Goal: Task Accomplishment & Management: Manage account settings

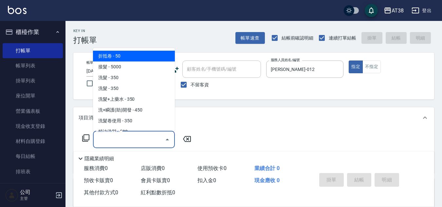
click at [122, 135] on div "服務名稱/代號 服務名稱/代號" at bounding box center [134, 139] width 82 height 17
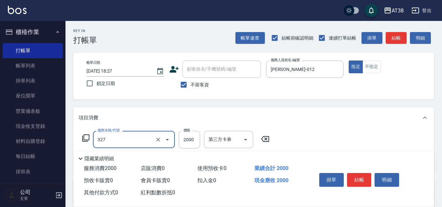
type input "溫塑燙(327)"
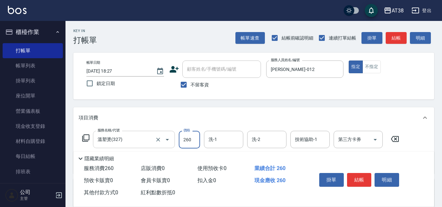
type input "2600"
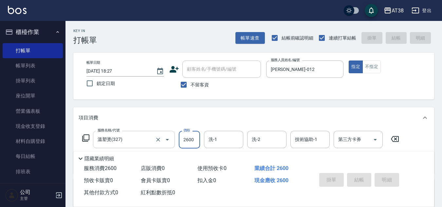
type input "[DATE] 19:47"
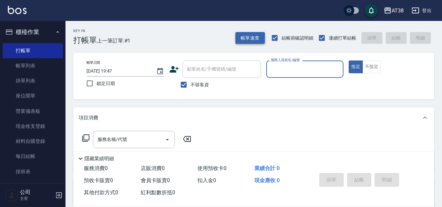
click at [247, 36] on button "帳單速查" at bounding box center [249, 38] width 29 height 12
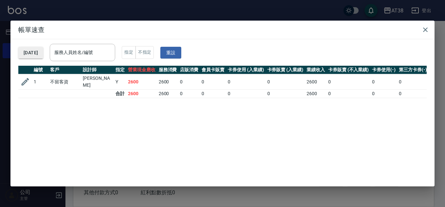
click at [43, 56] on button "[DATE]" at bounding box center [30, 53] width 25 height 12
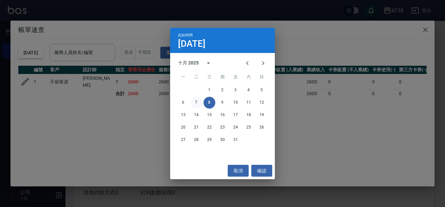
click at [195, 105] on button "7" at bounding box center [196, 103] width 12 height 12
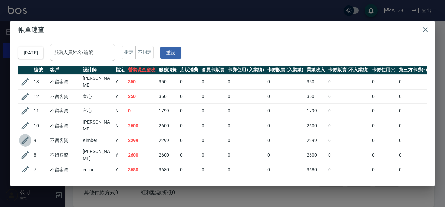
click at [28, 137] on icon "button" at bounding box center [25, 140] width 10 height 10
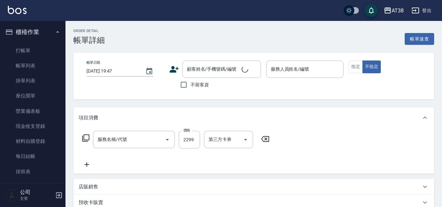
type input "[DATE] 19:25"
checkbox input "true"
type input "Kimber-031"
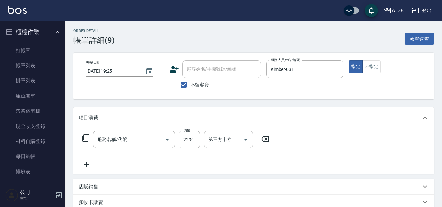
type input "網路燙髮(333)"
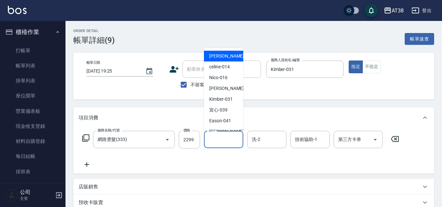
click at [230, 140] on input "洗-1" at bounding box center [223, 139] width 33 height 11
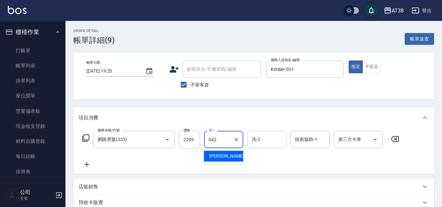
type input "[PERSON_NAME]-042"
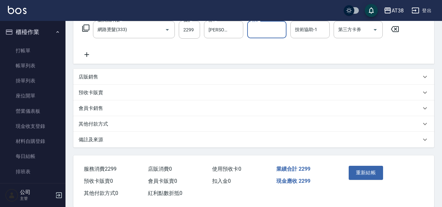
scroll to position [121, 0]
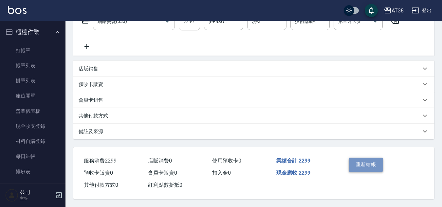
click at [369, 162] on button "重新結帳" at bounding box center [365, 165] width 35 height 14
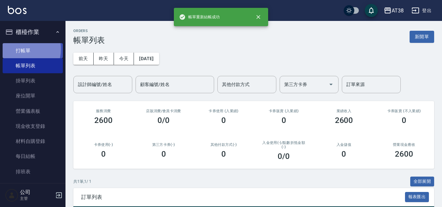
click at [20, 49] on link "打帳單" at bounding box center [33, 50] width 60 height 15
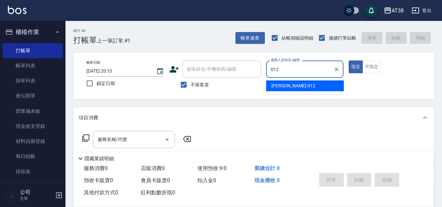
type input "[PERSON_NAME]-012"
type button "true"
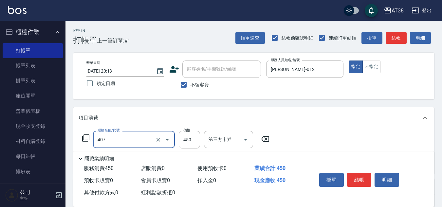
type input "剪髮(407)"
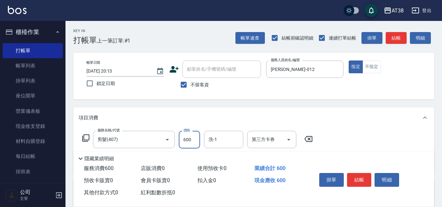
type input "600"
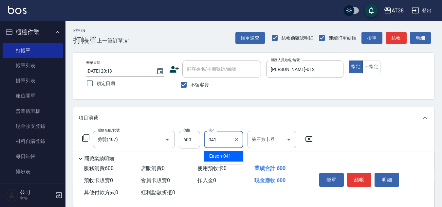
type input "Eason-041"
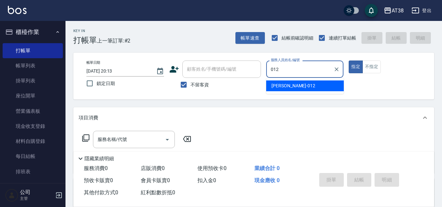
type input "[PERSON_NAME]-012"
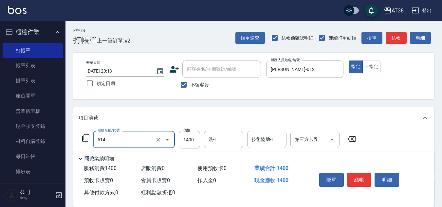
type input "染髮(長)(514)"
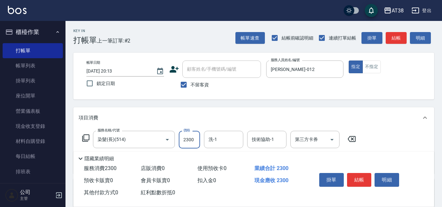
type input "2300"
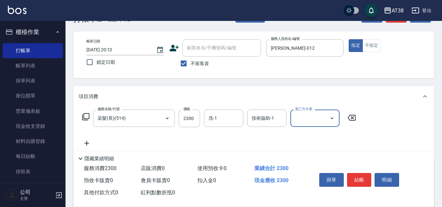
scroll to position [65, 0]
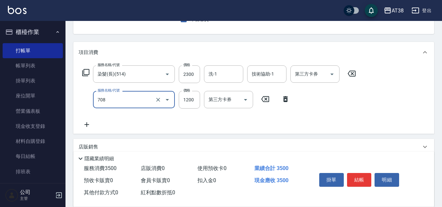
type input "哥德三劑護髮(708)"
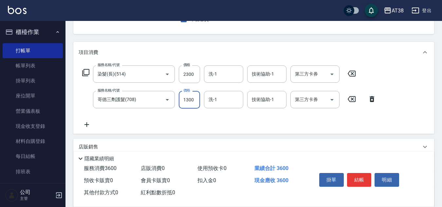
type input "1300"
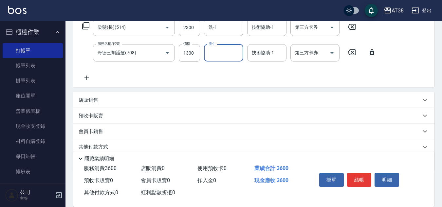
scroll to position [139, 0]
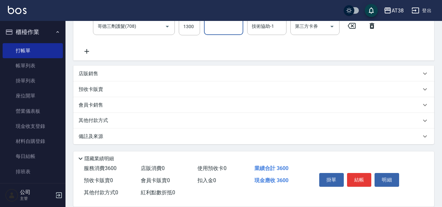
click at [88, 72] on p "店販銷售" at bounding box center [89, 73] width 20 height 7
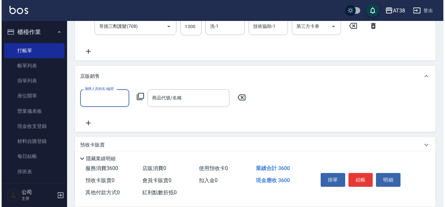
scroll to position [0, 0]
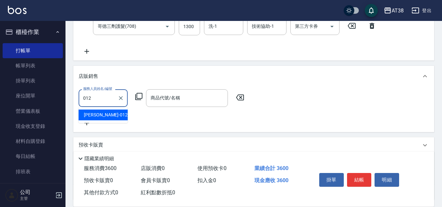
type input "[PERSON_NAME]-012"
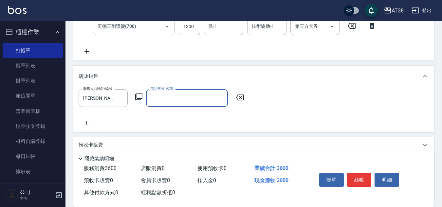
click at [136, 97] on icon at bounding box center [138, 96] width 7 height 7
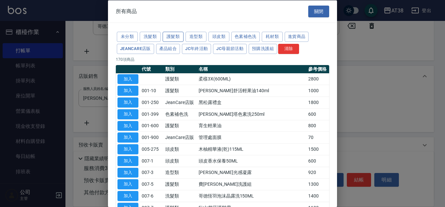
click at [172, 35] on button "護髮類" at bounding box center [173, 37] width 21 height 10
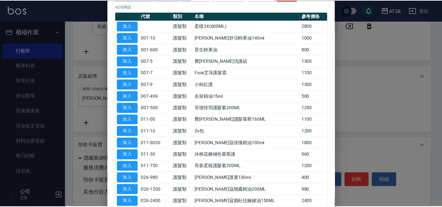
scroll to position [98, 0]
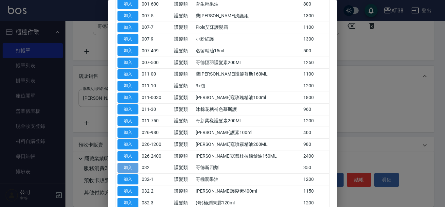
click at [132, 166] on button "加入" at bounding box center [127, 168] width 21 height 10
type input "哥徳新四劑"
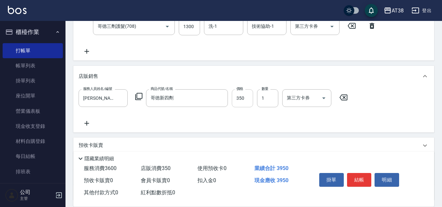
click at [246, 100] on input "350" at bounding box center [242, 98] width 21 height 18
type input "300"
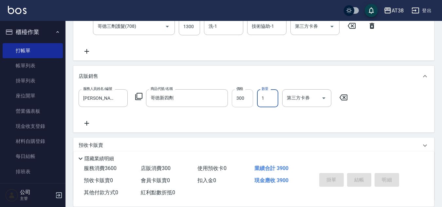
type input "[DATE] 20:14"
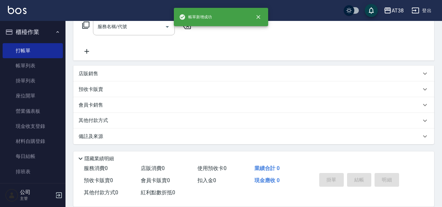
scroll to position [0, 0]
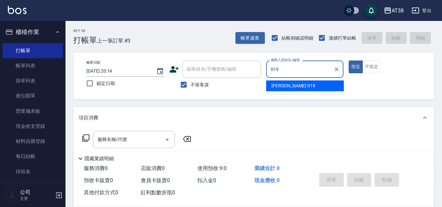
type input "[PERSON_NAME]-019"
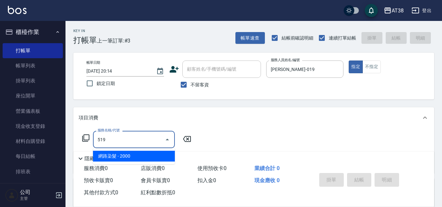
type input "網路染髮(519)"
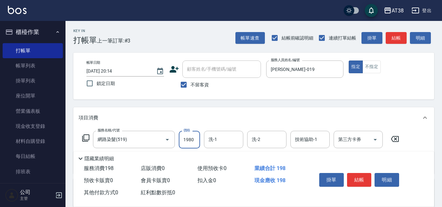
type input "1980"
type input "042"
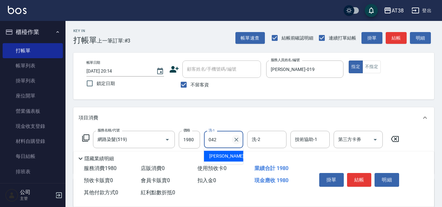
click at [236, 139] on icon "Clear" at bounding box center [236, 140] width 4 height 4
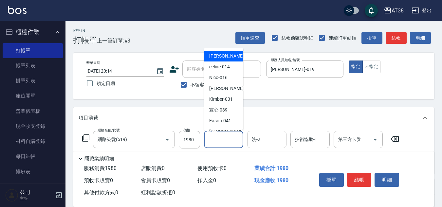
click at [254, 144] on input "洗-2" at bounding box center [266, 139] width 33 height 11
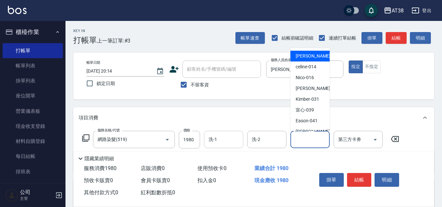
click at [295, 142] on input "技術協助-1" at bounding box center [309, 139] width 33 height 11
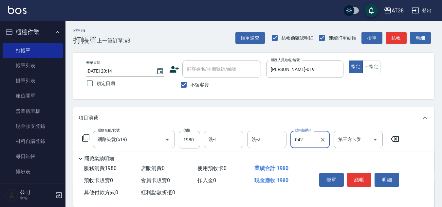
type input "[PERSON_NAME]-042"
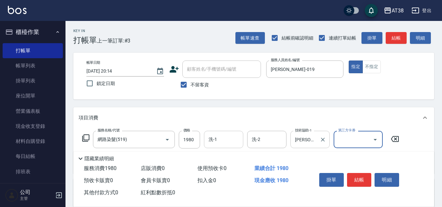
scroll to position [33, 0]
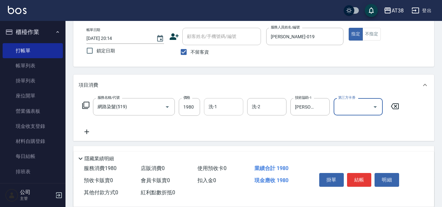
click at [85, 131] on icon at bounding box center [87, 132] width 16 height 8
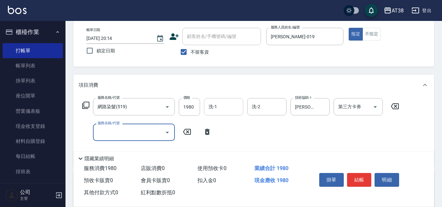
click at [84, 106] on icon at bounding box center [85, 105] width 7 height 7
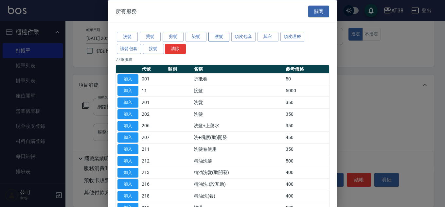
click at [214, 37] on button "護髮" at bounding box center [218, 37] width 21 height 10
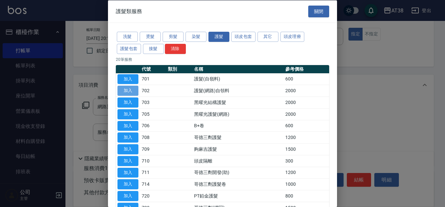
click at [129, 89] on button "加入" at bounding box center [127, 91] width 21 height 10
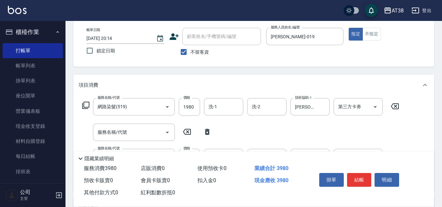
click at [205, 132] on icon at bounding box center [207, 132] width 5 height 6
type input "護髮(網路)自領料(702)"
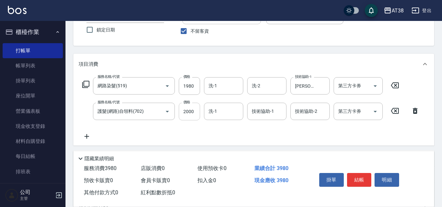
scroll to position [65, 0]
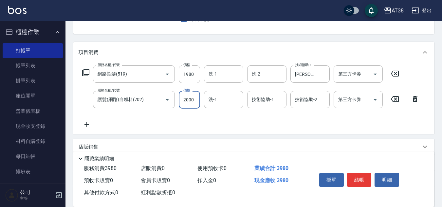
click at [192, 101] on input "2000" at bounding box center [189, 100] width 21 height 18
type input "1200"
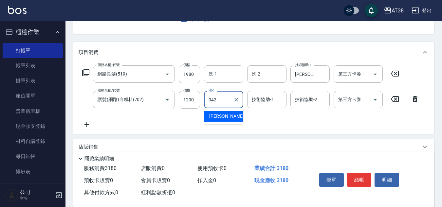
type input "[PERSON_NAME]-042"
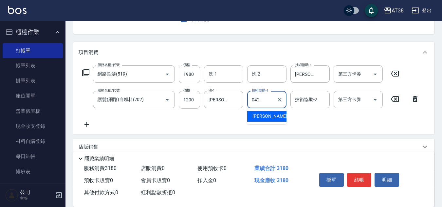
type input "[PERSON_NAME]-042"
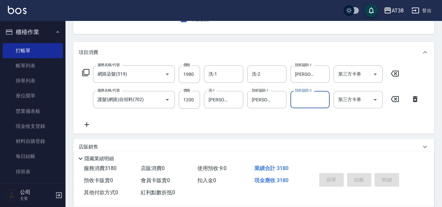
type input "[DATE] 20:16"
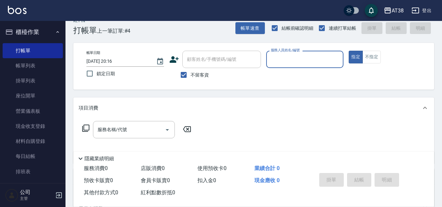
scroll to position [0, 0]
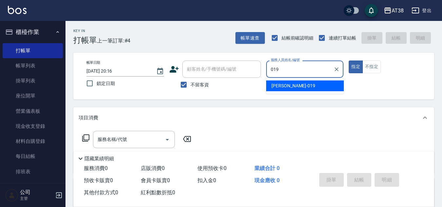
type input "[PERSON_NAME]-019"
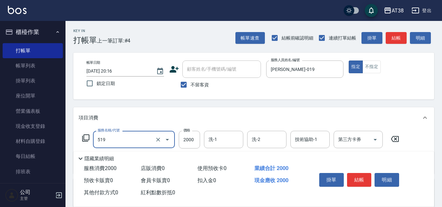
type input "網路染髮(519)"
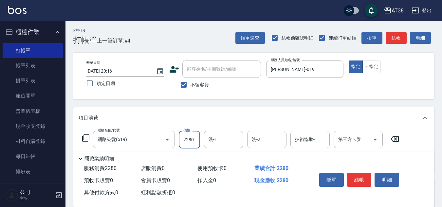
type input "2280"
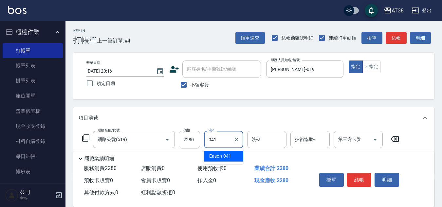
type input "Eason-041"
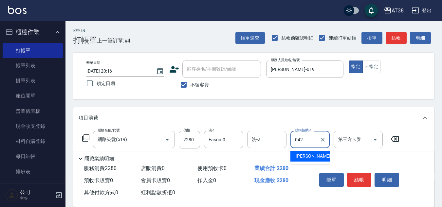
type input "[PERSON_NAME]-042"
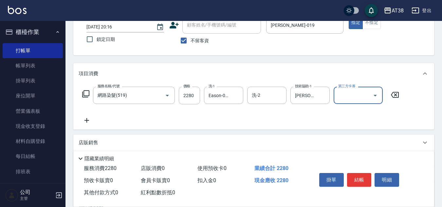
scroll to position [33, 0]
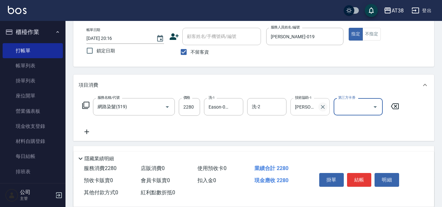
click at [324, 107] on icon "Clear" at bounding box center [322, 107] width 7 height 7
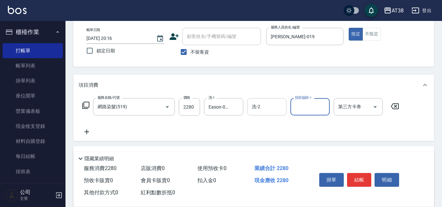
click at [272, 106] on input "洗-2" at bounding box center [266, 106] width 33 height 11
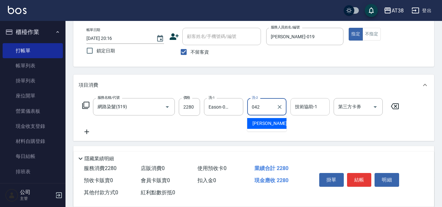
type input "[PERSON_NAME]-042"
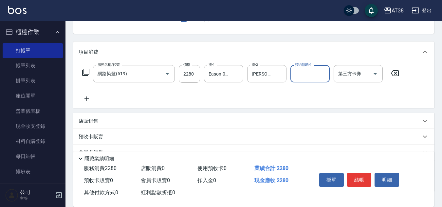
scroll to position [113, 0]
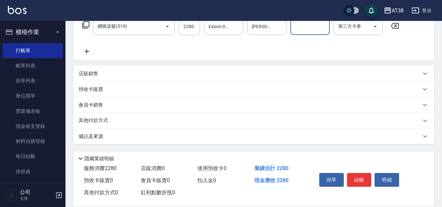
click at [87, 52] on icon at bounding box center [86, 51] width 5 height 5
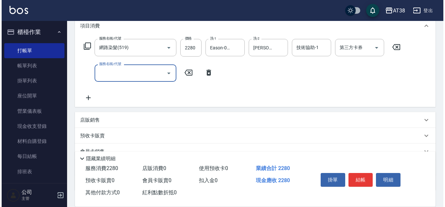
scroll to position [80, 0]
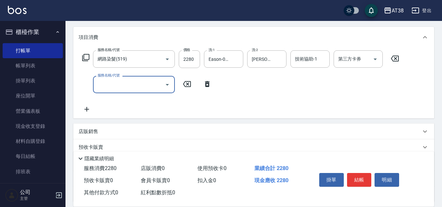
click at [85, 55] on icon at bounding box center [86, 58] width 8 height 8
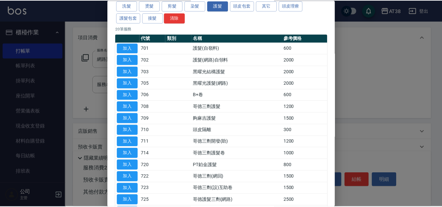
scroll to position [98, 0]
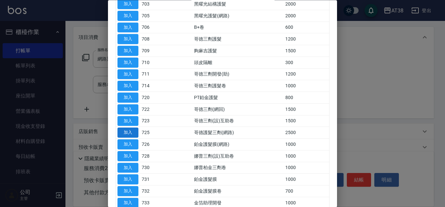
click at [129, 132] on button "加入" at bounding box center [127, 133] width 21 height 10
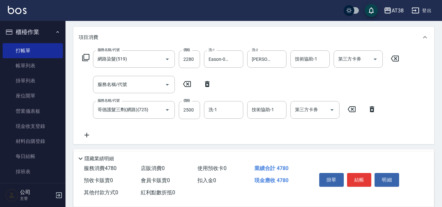
click at [207, 85] on icon at bounding box center [207, 84] width 16 height 8
type input "哥德護髮三劑(網路)(725)"
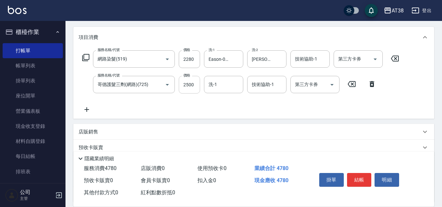
click at [187, 88] on input "2500" at bounding box center [189, 85] width 21 height 18
type input "2100"
type input "宣心-039"
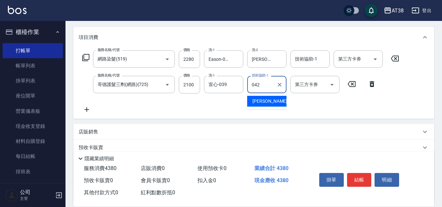
type input "[PERSON_NAME]-042"
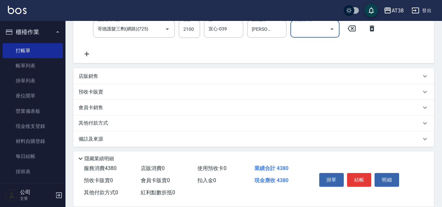
scroll to position [139, 0]
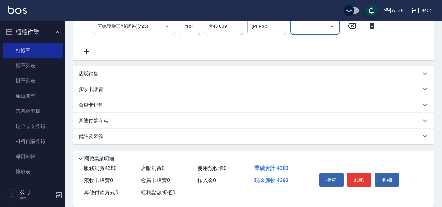
click at [87, 74] on p "店販銷售" at bounding box center [89, 73] width 20 height 7
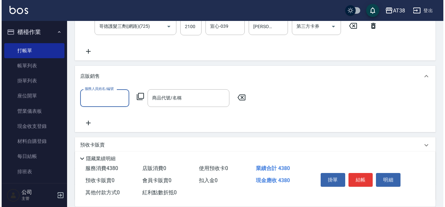
scroll to position [0, 0]
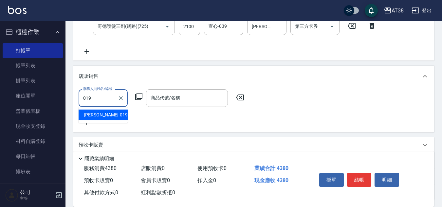
type input "[PERSON_NAME]-019"
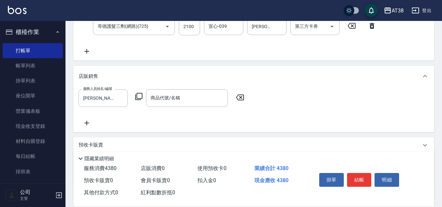
click at [136, 95] on icon at bounding box center [138, 96] width 7 height 7
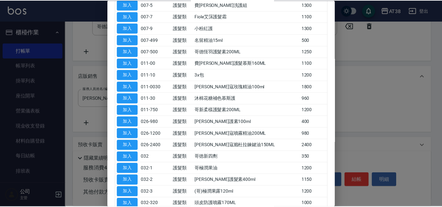
scroll to position [131, 0]
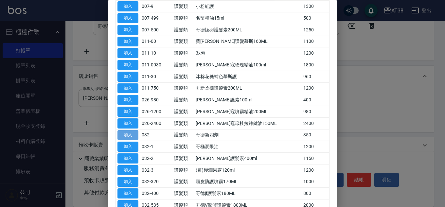
click at [134, 133] on button "加入" at bounding box center [127, 135] width 21 height 10
type input "哥徳新四劑"
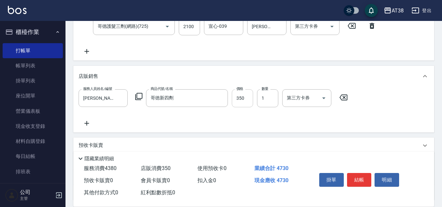
click at [243, 102] on input "350" at bounding box center [242, 98] width 21 height 18
type input "300"
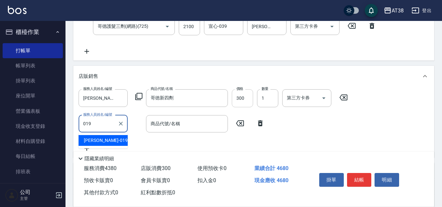
type input "[PERSON_NAME]-019"
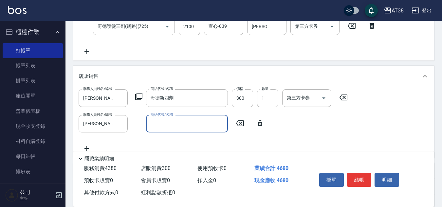
click at [136, 97] on icon at bounding box center [139, 97] width 8 height 8
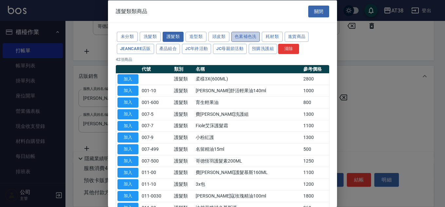
click at [239, 37] on button "色素補色洗" at bounding box center [245, 37] width 28 height 10
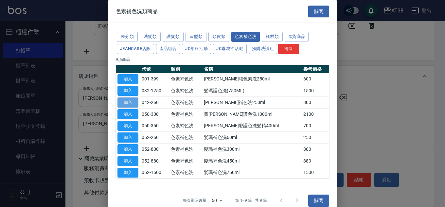
click at [132, 101] on button "加入" at bounding box center [127, 102] width 21 height 10
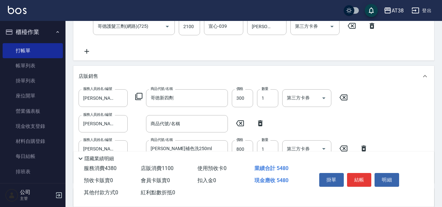
click at [259, 120] on icon at bounding box center [260, 123] width 16 height 8
type input "[PERSON_NAME]補色洗250ml"
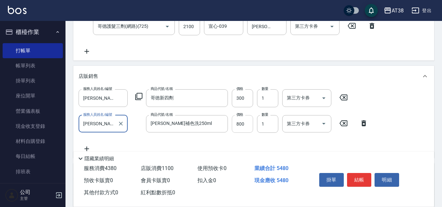
click at [248, 123] on input "800" at bounding box center [242, 124] width 21 height 18
type input "720"
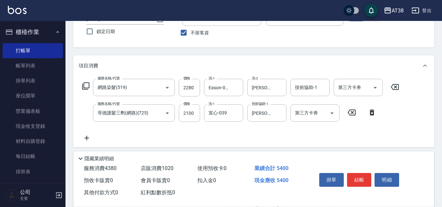
scroll to position [41, 0]
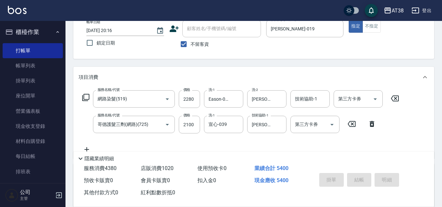
type input "[DATE] 20:19"
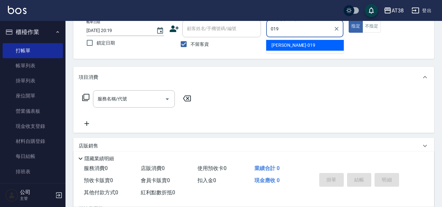
type input "[PERSON_NAME]-019"
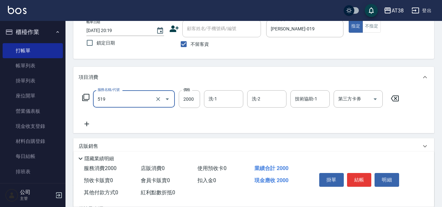
type input "網路染髮(519)"
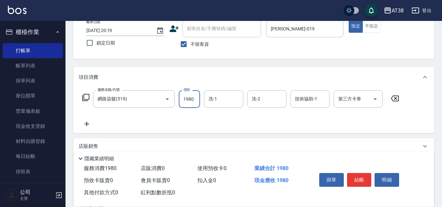
type input "1980"
type input "[PERSON_NAME]-042"
type input "0"
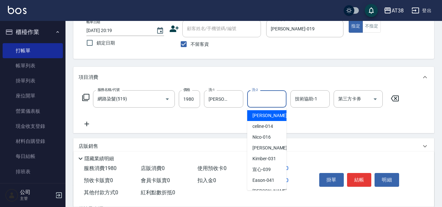
type input "[PERSON_NAME]-012"
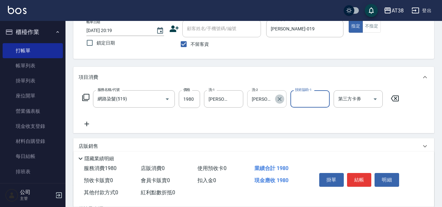
click at [281, 99] on icon "Clear" at bounding box center [279, 99] width 7 height 7
click at [294, 99] on div "技術協助-1" at bounding box center [309, 98] width 39 height 17
type input "[PERSON_NAME]-042"
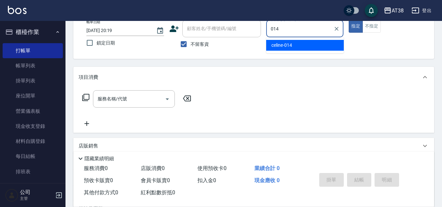
type input "celine-014"
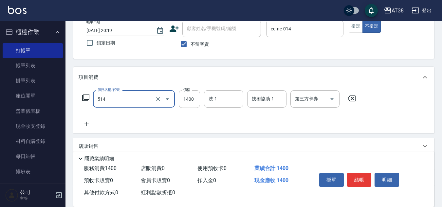
type input "染髮(長)(514)"
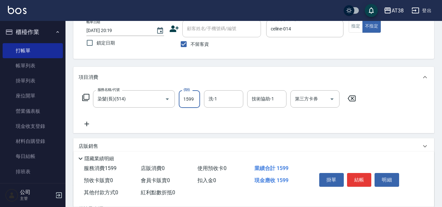
type input "1599"
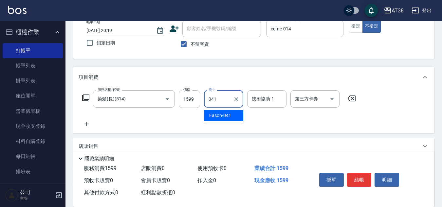
type input "Eason-041"
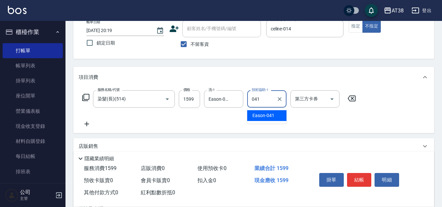
type input "Eason-041"
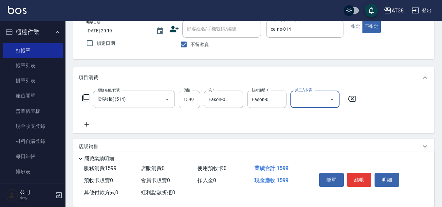
scroll to position [0, 0]
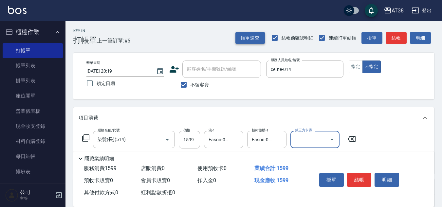
click at [256, 42] on button "帳單速查" at bounding box center [249, 38] width 29 height 12
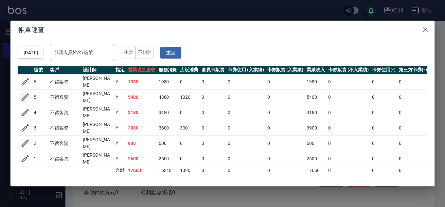
click at [21, 99] on icon "button" at bounding box center [25, 97] width 10 height 10
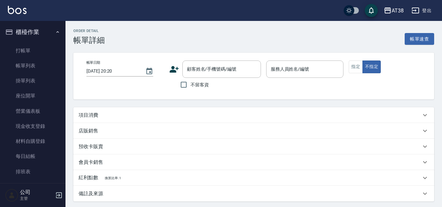
type input "[DATE] 20:16"
checkbox input "true"
type input "[PERSON_NAME]-019"
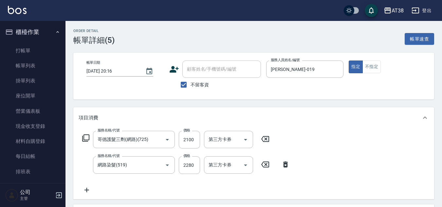
type input "哥德護髮三劑(網路)(725)"
type input "網路染髮(519)"
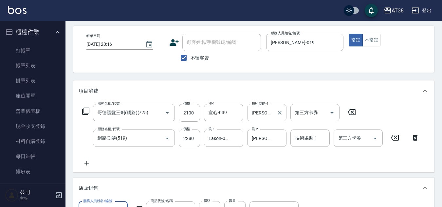
scroll to position [33, 0]
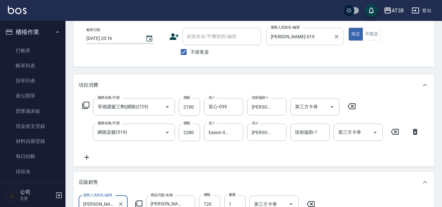
click at [298, 36] on input "[PERSON_NAME]-019" at bounding box center [300, 36] width 62 height 11
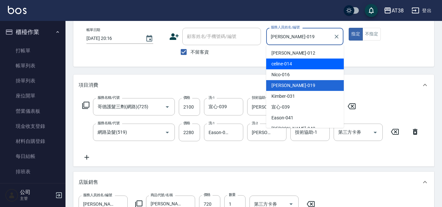
click at [282, 62] on span "celine -014" at bounding box center [281, 64] width 21 height 7
type input "celine-014"
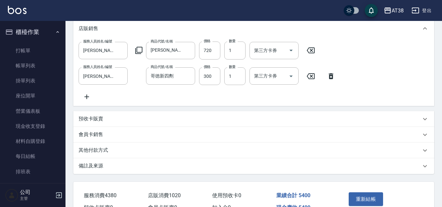
scroll to position [229, 0]
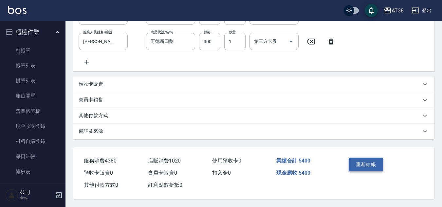
click at [364, 167] on button "重新結帳" at bounding box center [365, 165] width 35 height 14
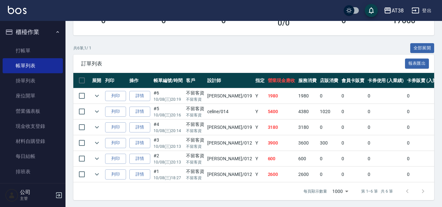
scroll to position [139, 0]
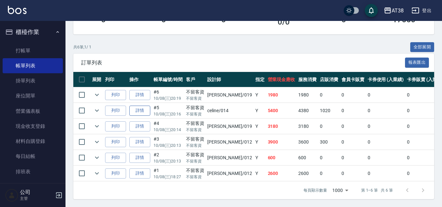
click at [140, 106] on link "詳情" at bounding box center [139, 111] width 21 height 10
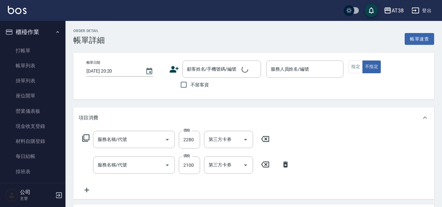
type input "[DATE] 20:16"
checkbox input "true"
type input "celine-014"
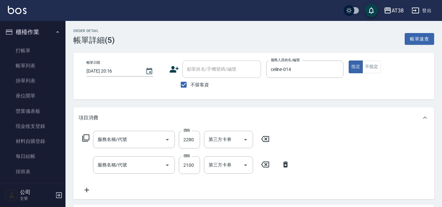
type input "網路染髮(519)"
type input "哥德護髮三劑(網路)(725)"
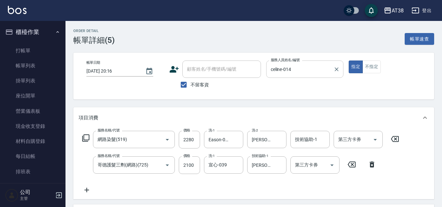
click at [310, 66] on input "celine-014" at bounding box center [300, 68] width 62 height 11
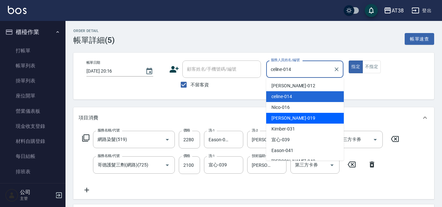
click at [289, 117] on span "[PERSON_NAME] -019" at bounding box center [293, 118] width 44 height 7
type input "[PERSON_NAME]-019"
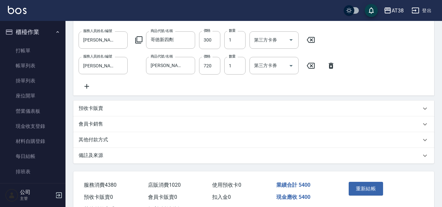
scroll to position [229, 0]
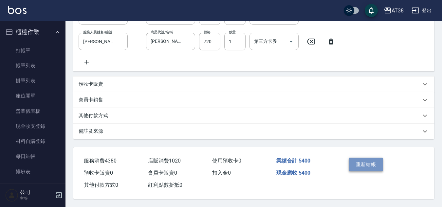
click at [360, 161] on button "重新結帳" at bounding box center [365, 165] width 35 height 14
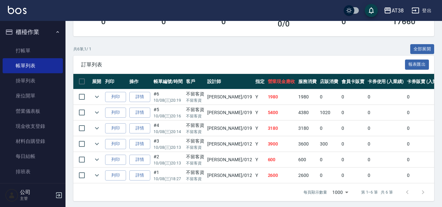
scroll to position [139, 0]
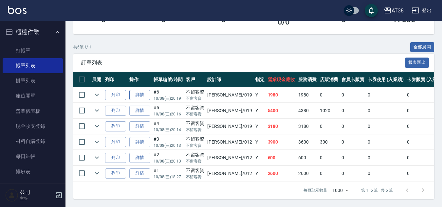
click at [136, 90] on link "詳情" at bounding box center [139, 95] width 21 height 10
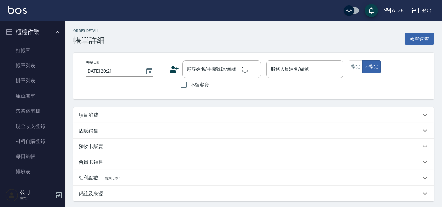
type input "[DATE] 20:19"
checkbox input "true"
type input "[PERSON_NAME]-019"
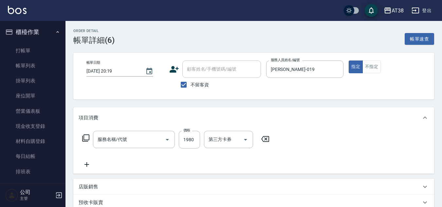
type input "網路染髮(519)"
click at [297, 71] on input "[PERSON_NAME]-019" at bounding box center [300, 68] width 62 height 11
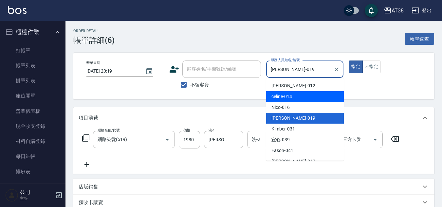
click at [282, 96] on span "celine -014" at bounding box center [281, 96] width 21 height 7
type input "celine-014"
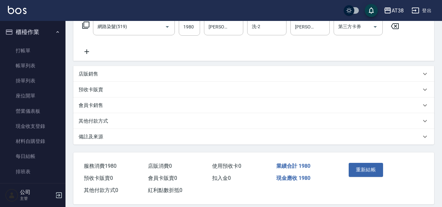
scroll to position [121, 0]
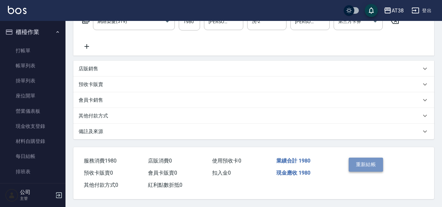
click at [374, 162] on button "重新結帳" at bounding box center [365, 165] width 35 height 14
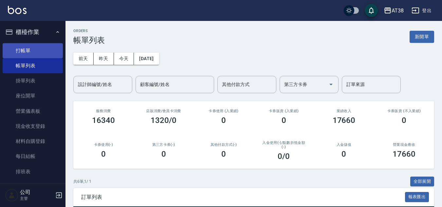
click at [23, 50] on link "打帳單" at bounding box center [33, 50] width 60 height 15
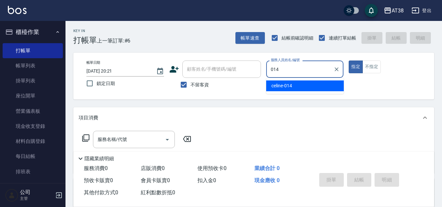
type input "celine-014"
type button "true"
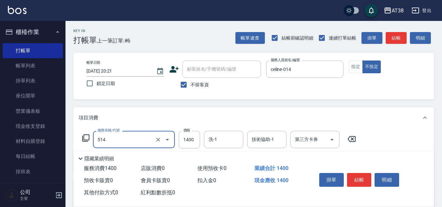
type input "染髮(長)(514)"
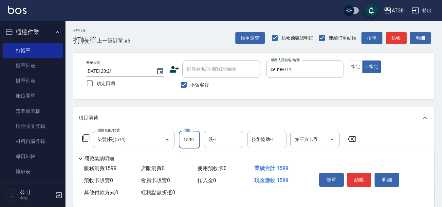
type input "1599"
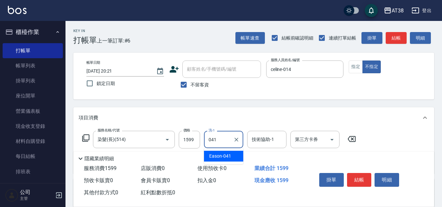
type input "Eason-041"
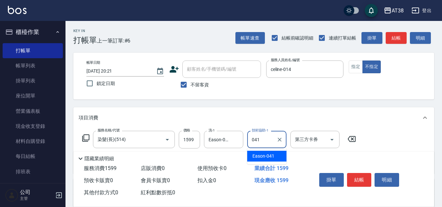
type input "Eason-041"
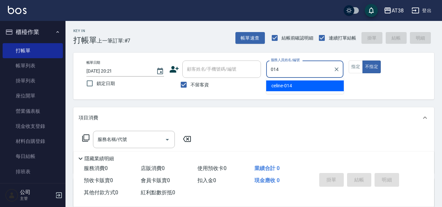
type input "celine-014"
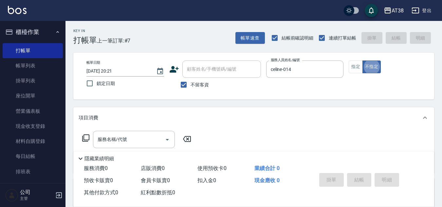
type button "false"
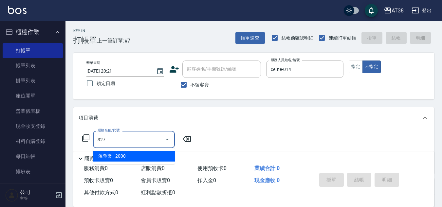
type input "溫塑燙(327)"
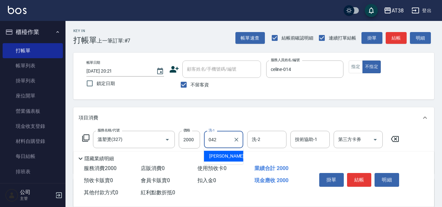
type input "[PERSON_NAME]-042"
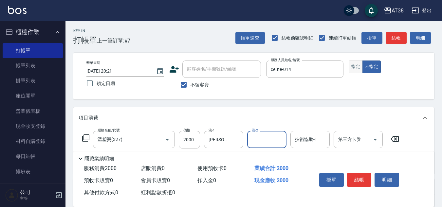
click at [353, 66] on button "指定" at bounding box center [355, 67] width 14 height 13
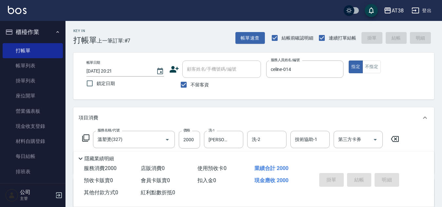
type input "[DATE] 20:22"
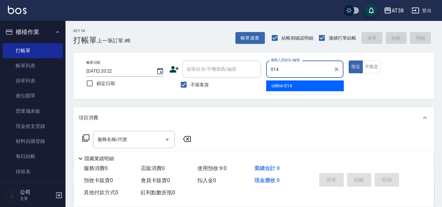
type input "celine-014"
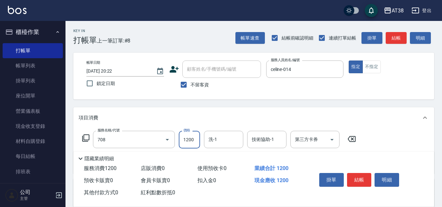
type input "哥德三劑護髮(708)"
type input "1700"
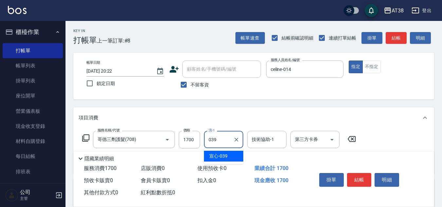
type input "宣心-039"
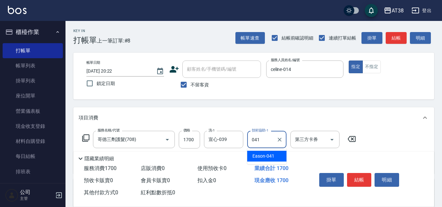
type input "Eason-041"
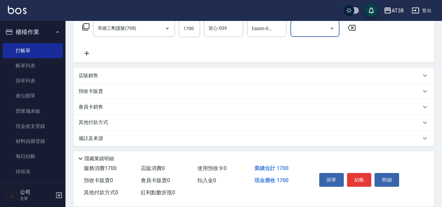
scroll to position [113, 0]
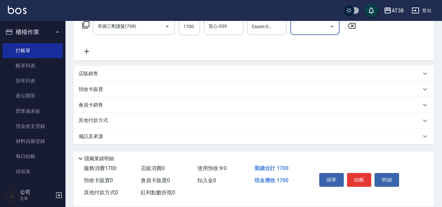
click at [94, 72] on p "店販銷售" at bounding box center [89, 73] width 20 height 7
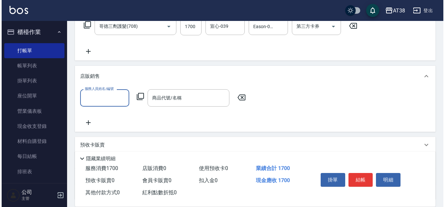
scroll to position [0, 0]
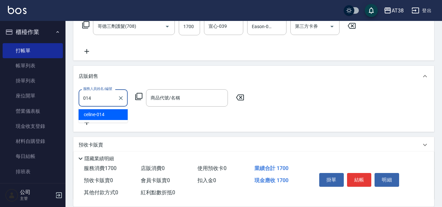
type input "celine-014"
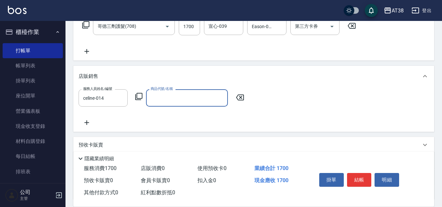
click at [139, 100] on icon at bounding box center [138, 96] width 7 height 7
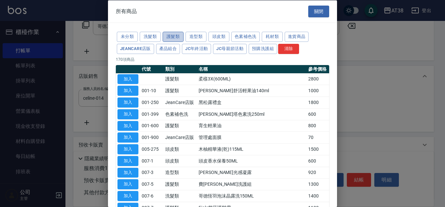
click at [175, 35] on button "護髮類" at bounding box center [173, 37] width 21 height 10
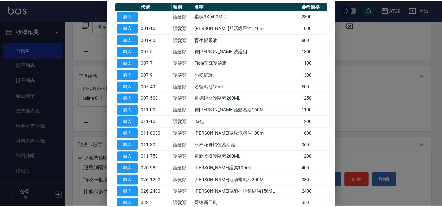
scroll to position [98, 0]
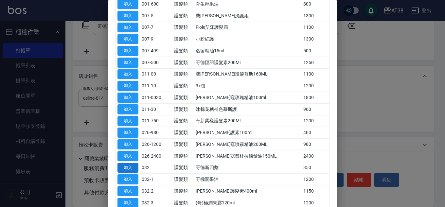
click at [129, 165] on button "加入" at bounding box center [127, 168] width 21 height 10
type input "哥徳新四劑"
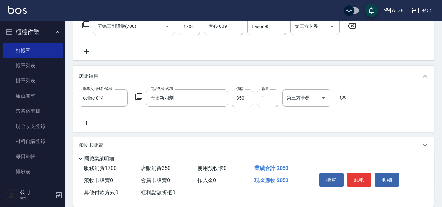
click at [243, 97] on input "350" at bounding box center [242, 98] width 21 height 18
type input "300"
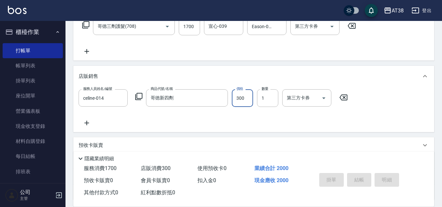
type input "[DATE] 20:23"
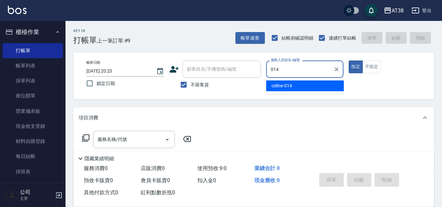
type input "celine-014"
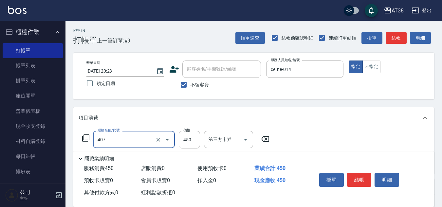
type input "剪髮(407)"
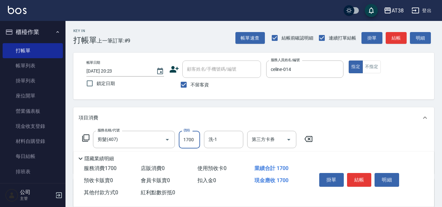
type input "1700"
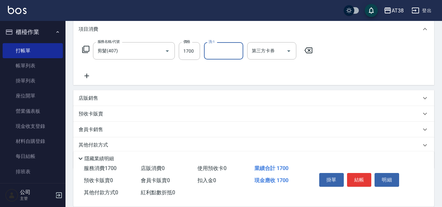
scroll to position [113, 0]
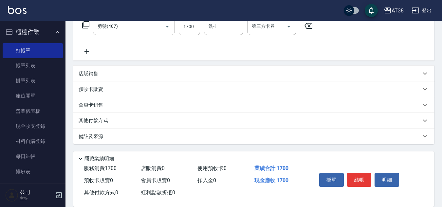
click at [102, 117] on div "其他付款方式" at bounding box center [253, 121] width 361 height 16
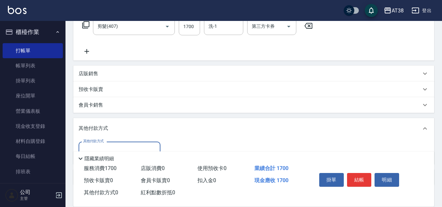
scroll to position [154, 0]
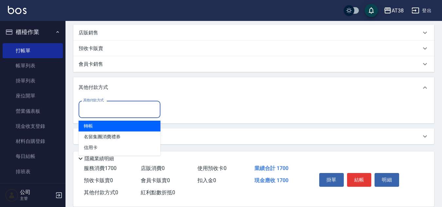
click at [105, 105] on input "其他付款方式" at bounding box center [119, 109] width 76 height 11
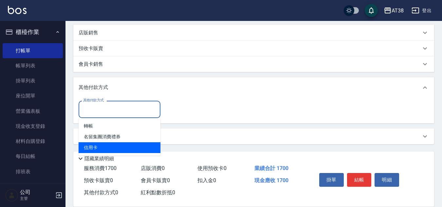
click at [92, 148] on span "信用卡" at bounding box center [120, 147] width 82 height 11
type input "信用卡"
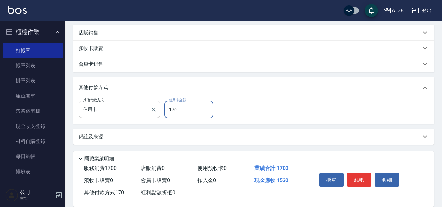
type input "1700"
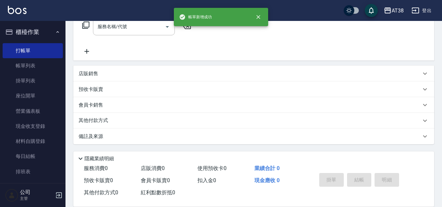
scroll to position [0, 0]
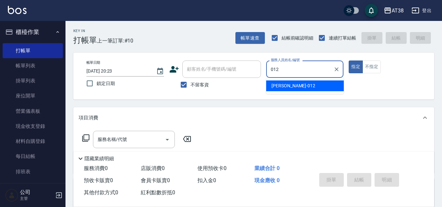
type input "[PERSON_NAME]-012"
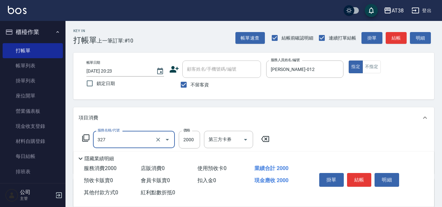
type input "溫塑燙(327)"
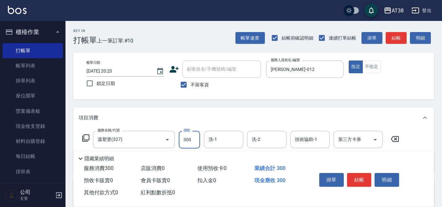
type input "3000"
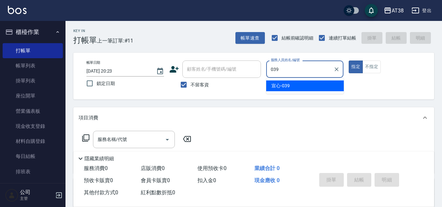
type input "宣心-039"
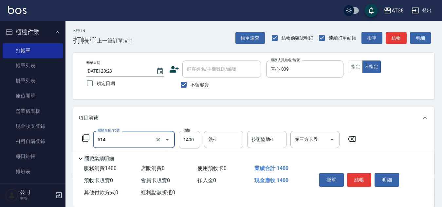
type input "染髮(長)(514)"
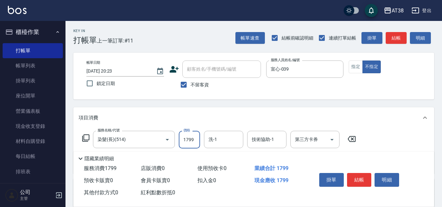
type input "1799"
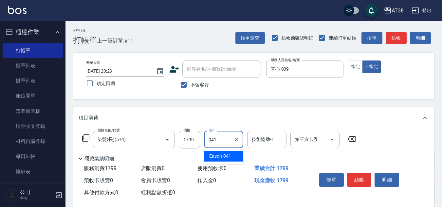
type input "Eason-041"
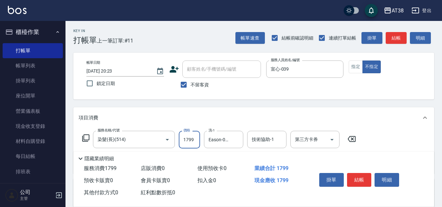
click at [193, 142] on input "1799" at bounding box center [189, 140] width 21 height 18
type input "1599"
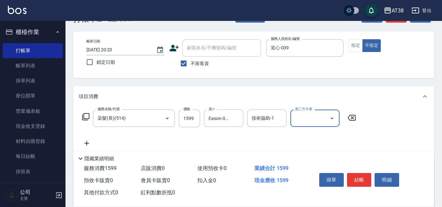
scroll to position [33, 0]
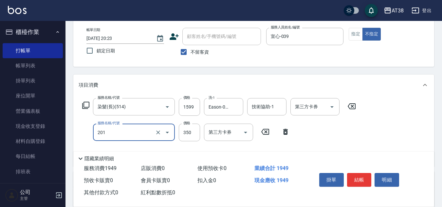
type input "洗髮(201)"
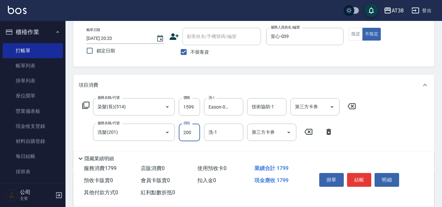
type input "200"
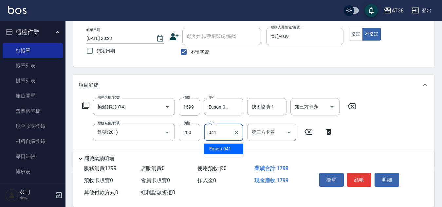
type input "Eason-041"
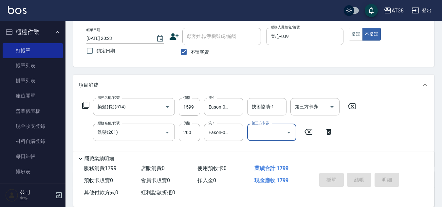
type input "[DATE] 20:24"
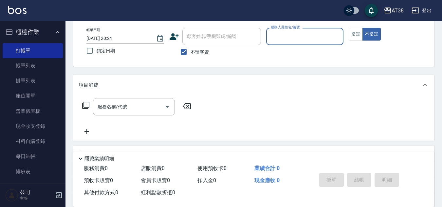
scroll to position [0, 0]
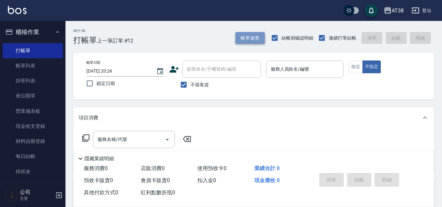
click at [244, 41] on button "帳單速查" at bounding box center [249, 38] width 29 height 12
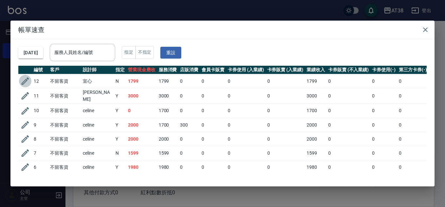
click at [26, 80] on icon "button" at bounding box center [26, 82] width 8 height 8
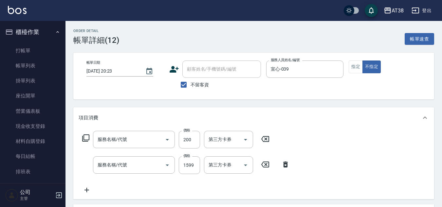
type input "[DATE] 20:23"
checkbox input "true"
type input "宣心-039"
type input "洗髮(201)"
type input "染髮(長)(514)"
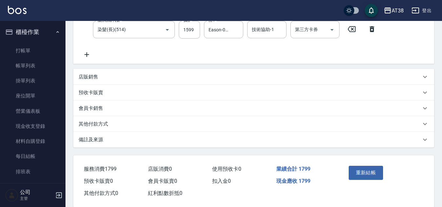
scroll to position [147, 0]
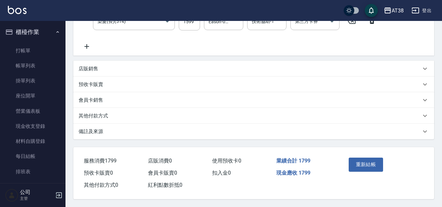
click at [94, 113] on p "其他付款方式" at bounding box center [93, 116] width 29 height 7
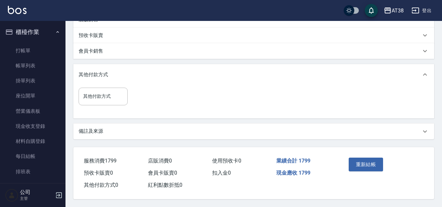
scroll to position [196, 0]
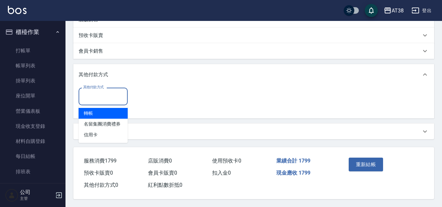
click at [101, 96] on input "其他付款方式" at bounding box center [102, 96] width 43 height 11
click at [95, 108] on span "轉帳" at bounding box center [103, 113] width 49 height 11
type input "轉帳"
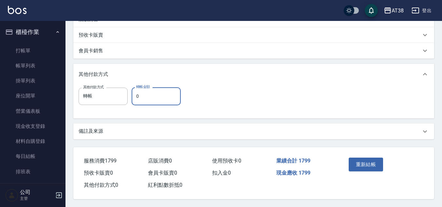
click at [141, 95] on input "0" at bounding box center [156, 96] width 49 height 18
type input "1799"
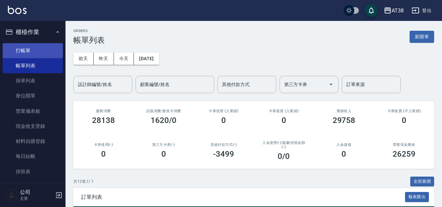
click at [19, 53] on link "打帳單" at bounding box center [33, 50] width 60 height 15
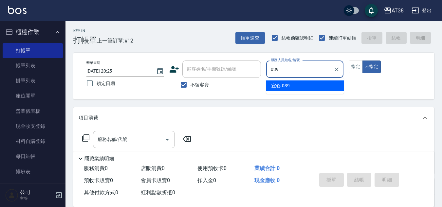
type input "宣心-039"
type button "false"
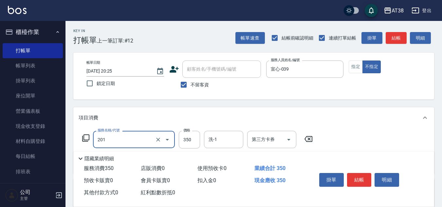
type input "洗髮(201)"
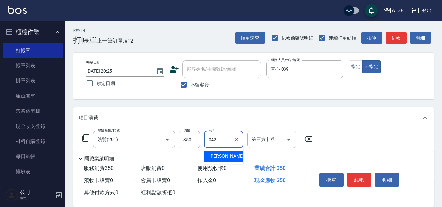
type input "[PERSON_NAME]-042"
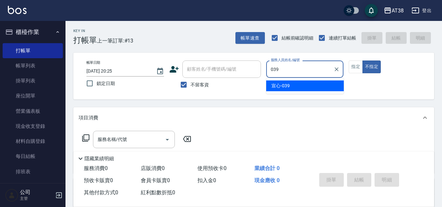
type input "宣心-039"
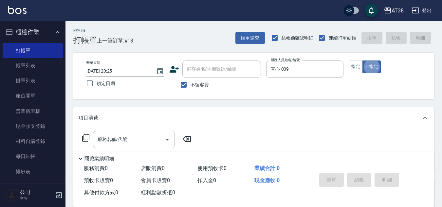
scroll to position [33, 0]
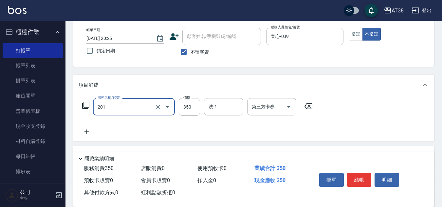
type input "洗髮(201)"
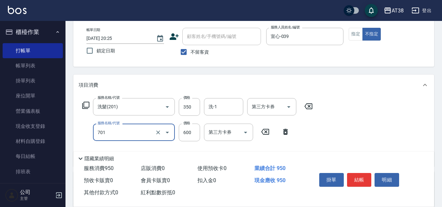
type input "護髮(自嶺料)(701)"
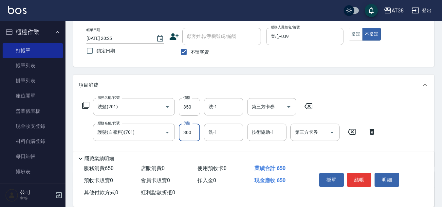
type input "300"
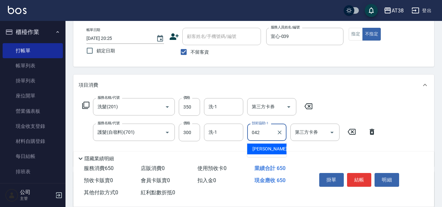
type input "[PERSON_NAME]-042"
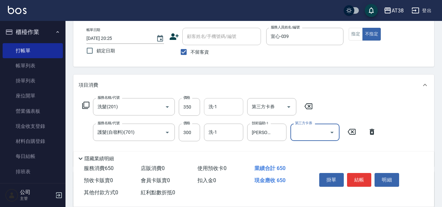
click at [217, 101] on input "洗-1" at bounding box center [223, 106] width 33 height 11
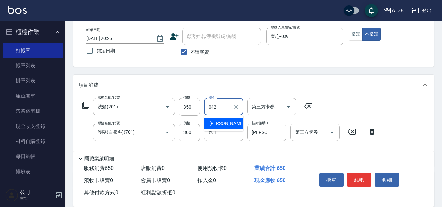
type input "[PERSON_NAME]-042"
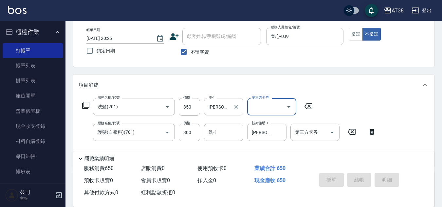
type input "[DATE] 20:26"
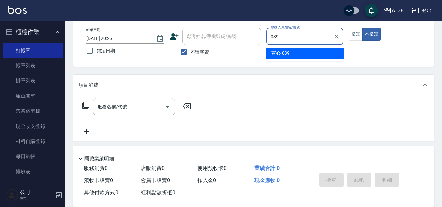
type input "宣心-039"
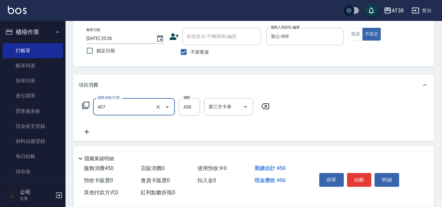
type input "剪髮(407)"
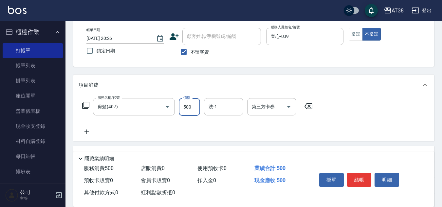
type input "500"
click at [351, 33] on button "指定" at bounding box center [355, 34] width 14 height 13
type button "true"
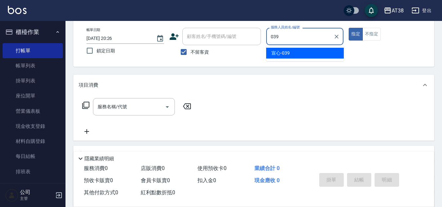
type input "宣心-039"
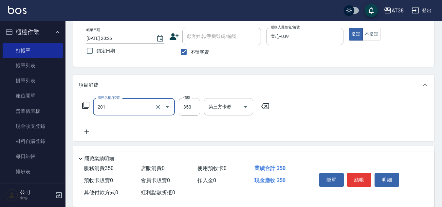
type input "洗髮(201)"
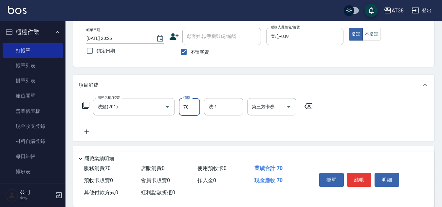
type input "700"
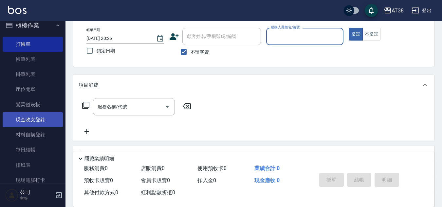
scroll to position [0, 0]
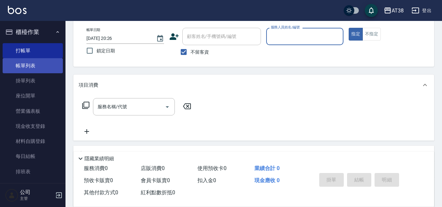
click at [28, 63] on link "帳單列表" at bounding box center [33, 65] width 60 height 15
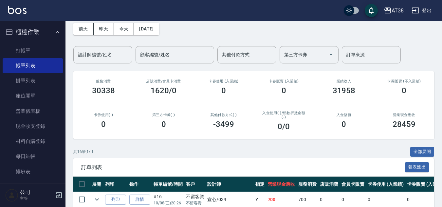
scroll to position [33, 0]
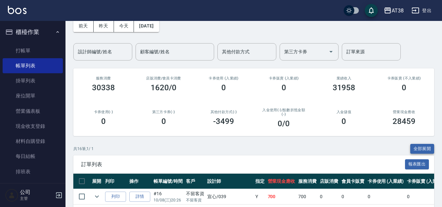
click at [416, 151] on button "全部展開" at bounding box center [422, 149] width 24 height 10
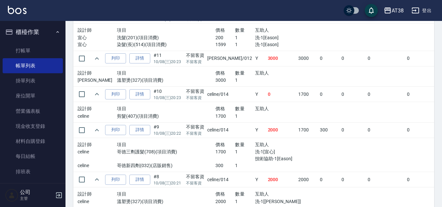
scroll to position [362, 0]
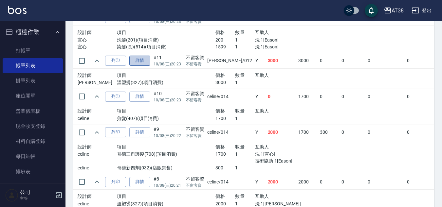
click at [140, 60] on link "詳情" at bounding box center [139, 61] width 21 height 10
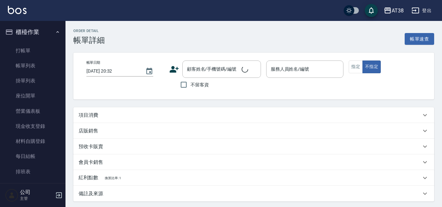
type input "[DATE] 20:23"
checkbox input "true"
type input "[PERSON_NAME]-012"
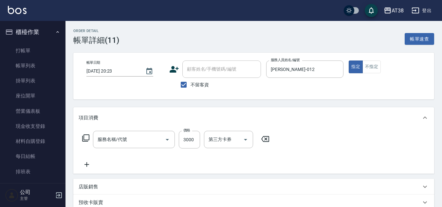
type input "溫塑燙(327)"
click at [222, 145] on input "洗-1" at bounding box center [223, 139] width 33 height 11
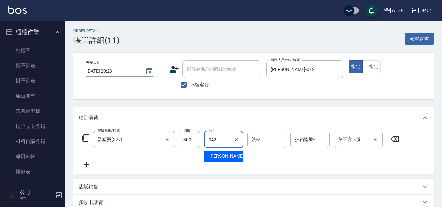
type input "[PERSON_NAME]-042"
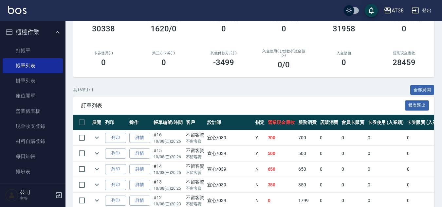
scroll to position [65, 0]
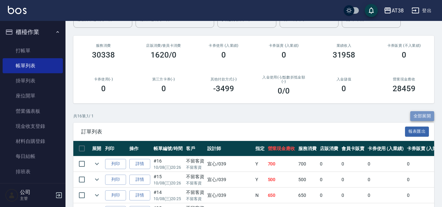
click at [421, 116] on button "全部展開" at bounding box center [422, 116] width 24 height 10
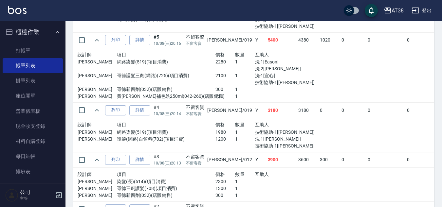
scroll to position [623, 0]
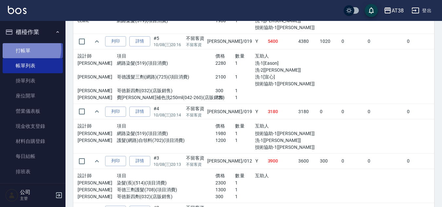
click at [27, 49] on link "打帳單" at bounding box center [33, 50] width 60 height 15
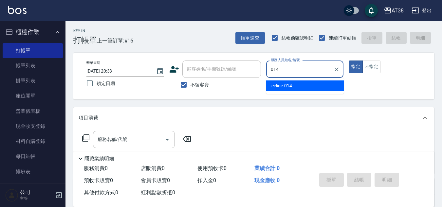
type input "celine-014"
type button "true"
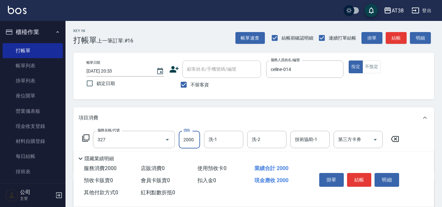
type input "溫塑燙(327)"
type input "2200"
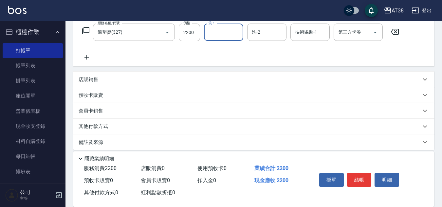
scroll to position [113, 0]
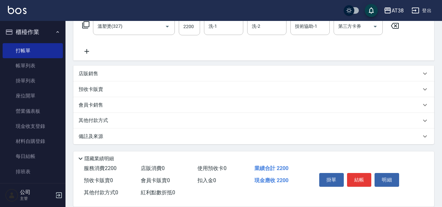
click at [94, 121] on p "其他付款方式" at bounding box center [95, 120] width 33 height 7
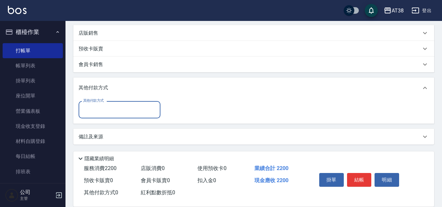
scroll to position [154, 0]
click at [105, 110] on input "其他付款方式" at bounding box center [119, 109] width 76 height 11
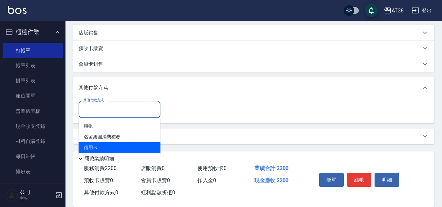
click at [96, 146] on span "信用卡" at bounding box center [120, 147] width 82 height 11
type input "信用卡"
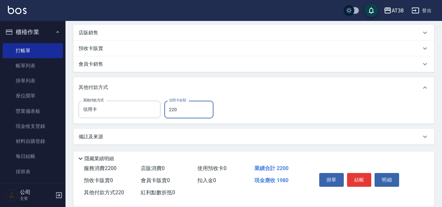
type input "2200"
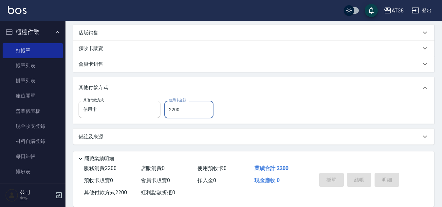
type input "[DATE] 20:34"
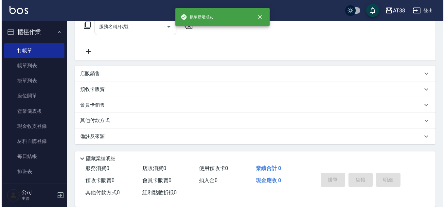
scroll to position [0, 0]
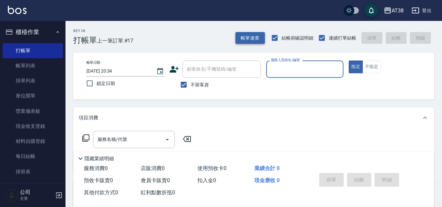
click at [256, 38] on button "帳單速查" at bounding box center [249, 38] width 29 height 12
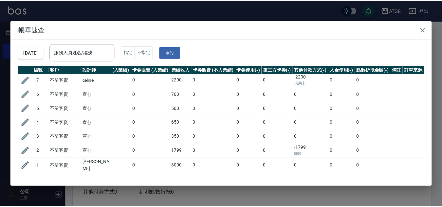
scroll to position [0, 137]
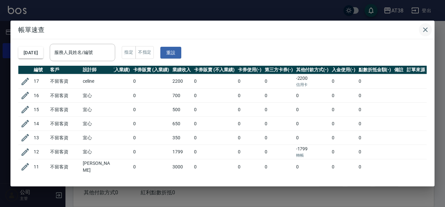
click at [427, 32] on icon "button" at bounding box center [425, 30] width 8 height 8
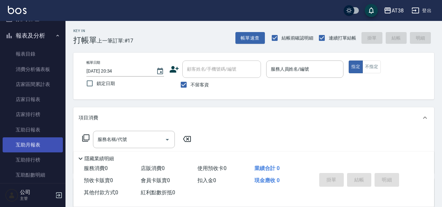
scroll to position [196, 0]
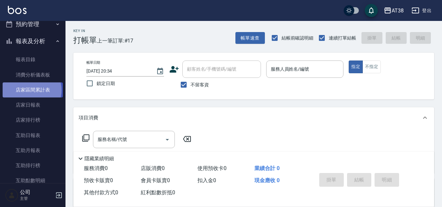
click at [31, 90] on link "店家區間累計表" at bounding box center [33, 89] width 60 height 15
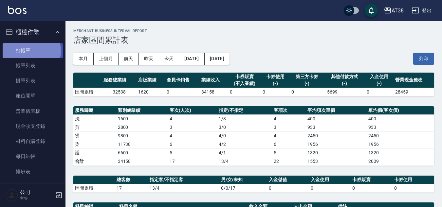
click at [27, 51] on link "打帳單" at bounding box center [33, 50] width 60 height 15
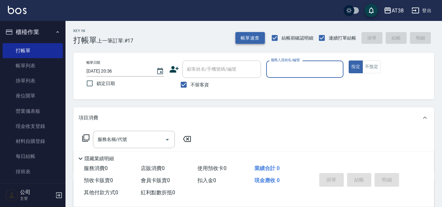
click at [242, 35] on button "帳單速查" at bounding box center [249, 38] width 29 height 12
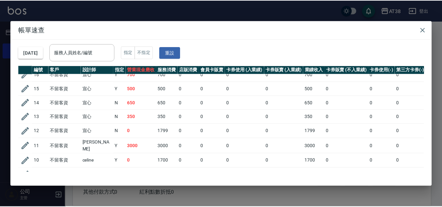
scroll to position [33, 0]
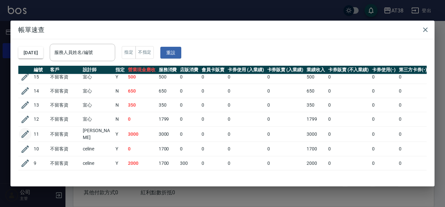
click at [26, 134] on icon "button" at bounding box center [26, 135] width 8 height 8
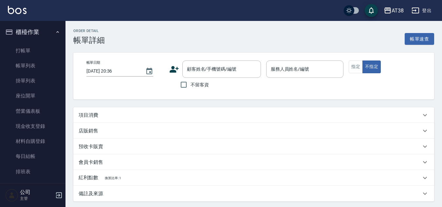
type input "[DATE] 20:23"
checkbox input "true"
type input "[PERSON_NAME]-012"
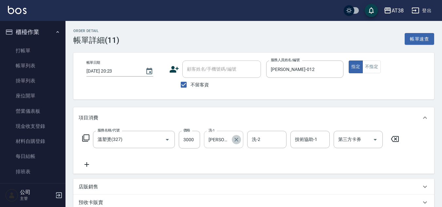
click at [235, 142] on icon "Clear" at bounding box center [236, 139] width 7 height 7
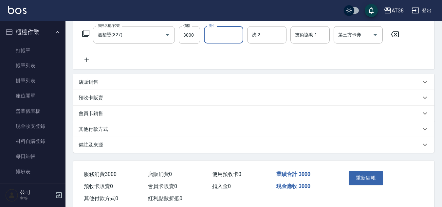
scroll to position [121, 0]
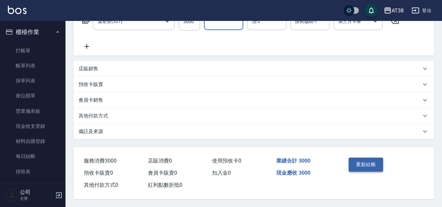
click at [356, 165] on button "重新結帳" at bounding box center [365, 165] width 35 height 14
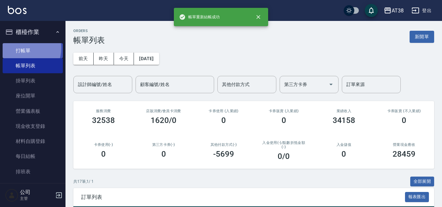
click at [23, 48] on link "打帳單" at bounding box center [33, 50] width 60 height 15
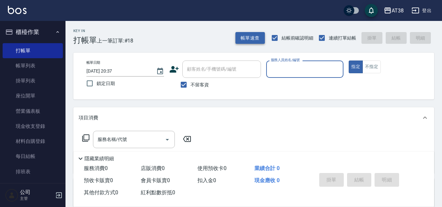
click at [256, 39] on button "帳單速查" at bounding box center [249, 38] width 29 height 12
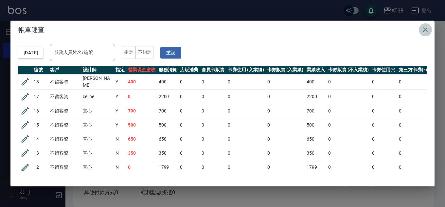
click at [425, 30] on icon "button" at bounding box center [425, 30] width 8 height 8
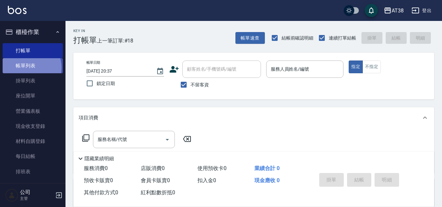
click at [28, 68] on link "帳單列表" at bounding box center [33, 65] width 60 height 15
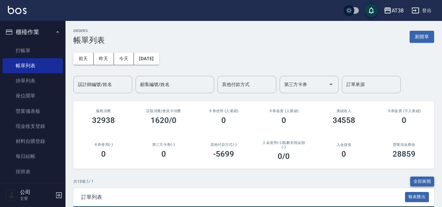
click at [416, 181] on button "全部展開" at bounding box center [422, 182] width 24 height 10
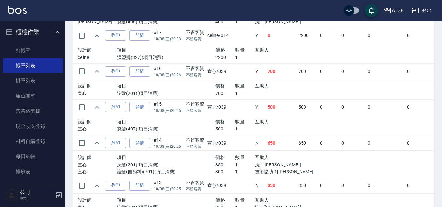
scroll to position [229, 0]
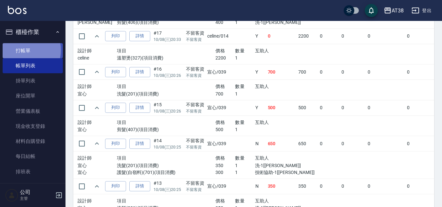
click at [21, 50] on link "打帳單" at bounding box center [33, 50] width 60 height 15
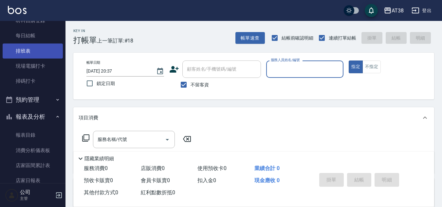
scroll to position [164, 0]
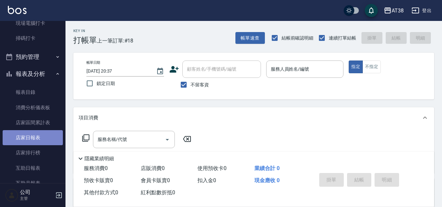
click at [37, 136] on link "店家日報表" at bounding box center [33, 137] width 60 height 15
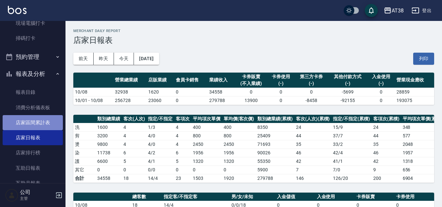
click at [39, 122] on link "店家區間累計表" at bounding box center [33, 122] width 60 height 15
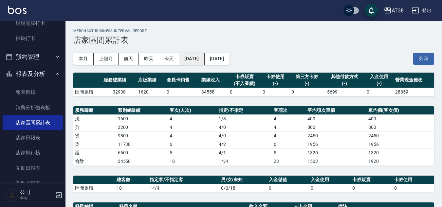
click at [204, 56] on button "[DATE]" at bounding box center [191, 59] width 25 height 12
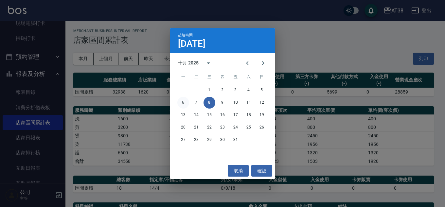
click at [181, 99] on button "6" at bounding box center [183, 103] width 12 height 12
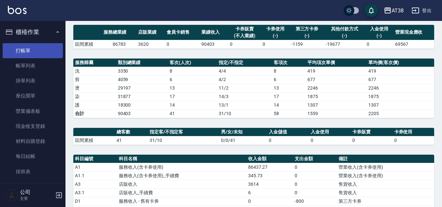
scroll to position [43, 0]
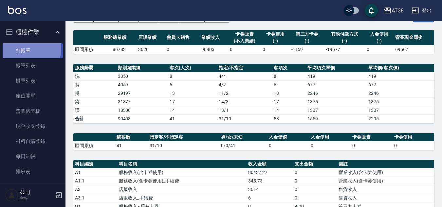
click at [23, 48] on link "打帳單" at bounding box center [33, 50] width 60 height 15
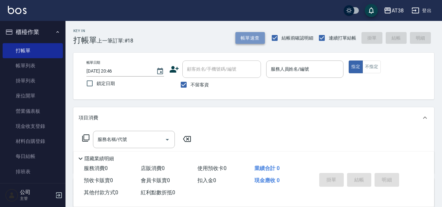
click at [252, 37] on button "帳單速查" at bounding box center [249, 38] width 29 height 12
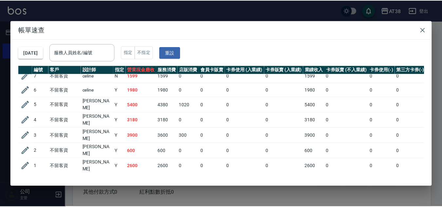
scroll to position [131, 0]
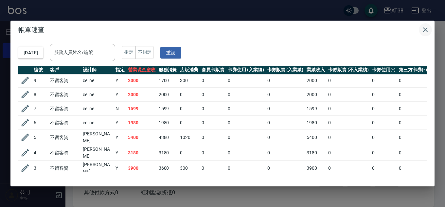
click at [425, 30] on icon "button" at bounding box center [425, 29] width 5 height 5
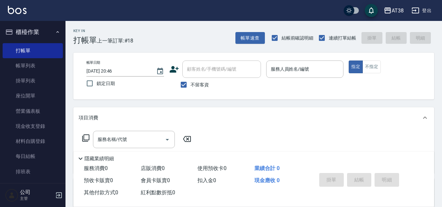
drag, startPoint x: 37, startPoint y: 67, endPoint x: 366, endPoint y: 108, distance: 331.7
click at [37, 67] on link "帳單列表" at bounding box center [33, 65] width 60 height 15
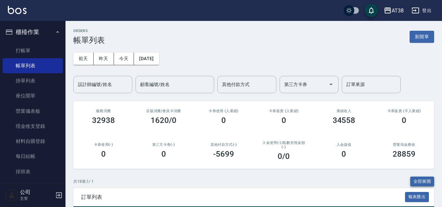
click at [427, 180] on button "全部展開" at bounding box center [422, 182] width 24 height 10
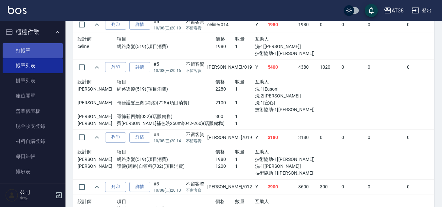
scroll to position [654, 0]
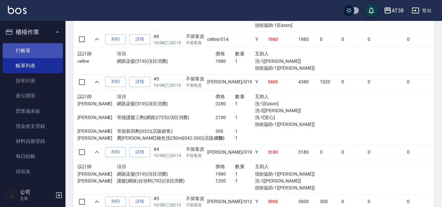
click at [22, 47] on link "打帳單" at bounding box center [33, 50] width 60 height 15
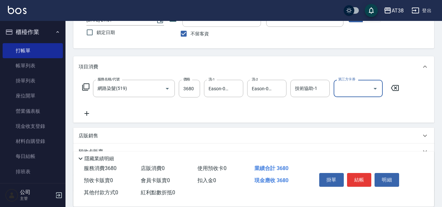
scroll to position [65, 0]
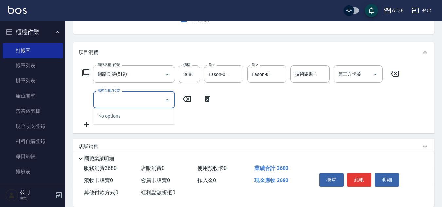
click at [83, 75] on icon at bounding box center [85, 72] width 7 height 7
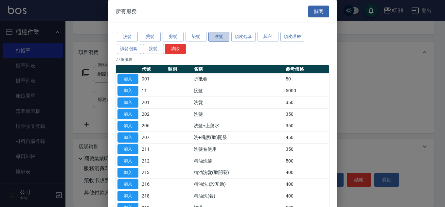
click at [218, 35] on button "護髮" at bounding box center [218, 37] width 21 height 10
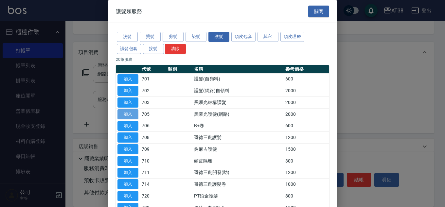
click at [134, 115] on button "加入" at bounding box center [127, 114] width 21 height 10
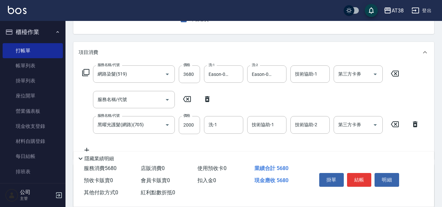
click at [209, 99] on icon at bounding box center [207, 99] width 5 height 6
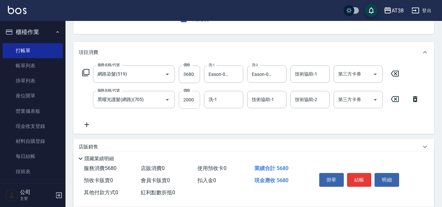
click at [193, 103] on input "2000" at bounding box center [189, 100] width 21 height 18
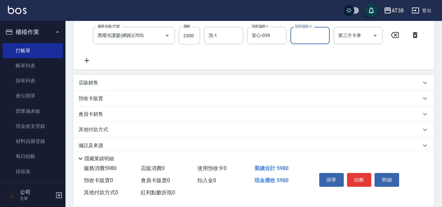
scroll to position [131, 0]
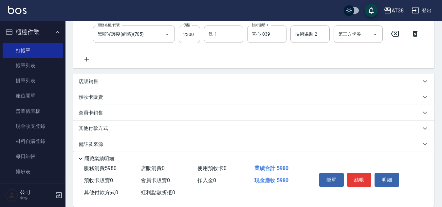
click at [88, 81] on p "店販銷售" at bounding box center [89, 81] width 20 height 7
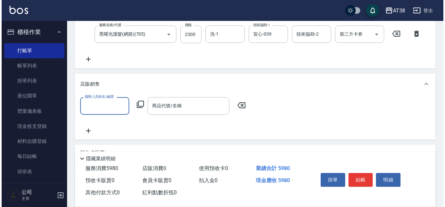
scroll to position [0, 0]
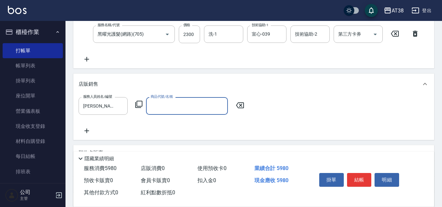
click at [139, 103] on icon at bounding box center [139, 104] width 8 height 8
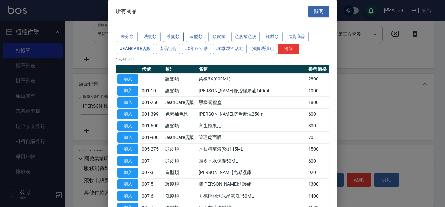
click at [170, 38] on button "護髮類" at bounding box center [173, 37] width 21 height 10
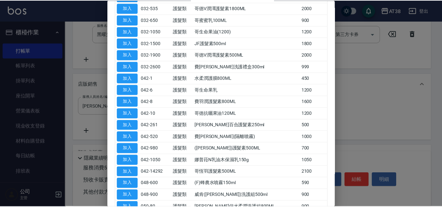
scroll to position [393, 0]
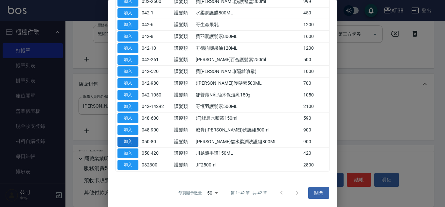
click at [133, 143] on button "加入" at bounding box center [127, 142] width 21 height 10
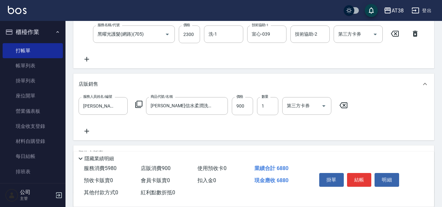
click at [82, 130] on icon at bounding box center [87, 131] width 16 height 8
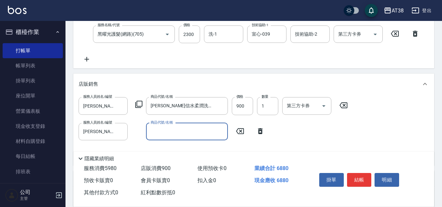
click at [136, 102] on icon at bounding box center [138, 104] width 7 height 7
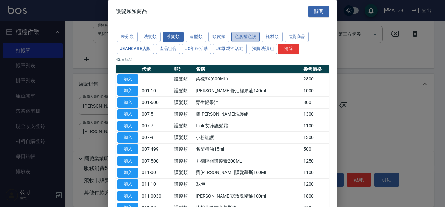
click at [249, 40] on button "色素補色洗" at bounding box center [245, 37] width 28 height 10
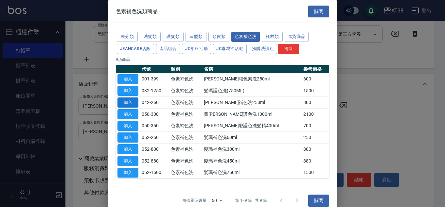
click at [130, 102] on button "加入" at bounding box center [127, 102] width 21 height 10
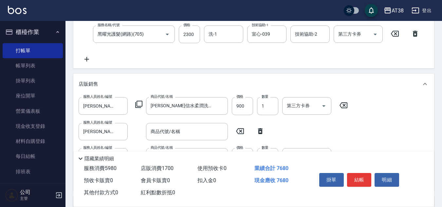
click at [262, 131] on icon at bounding box center [260, 131] width 5 height 6
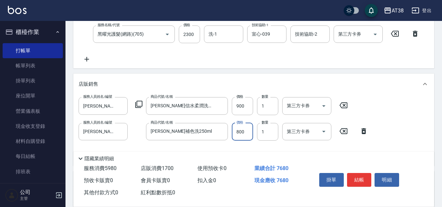
click at [245, 132] on input "800" at bounding box center [242, 132] width 21 height 18
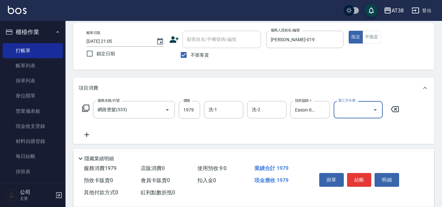
scroll to position [65, 0]
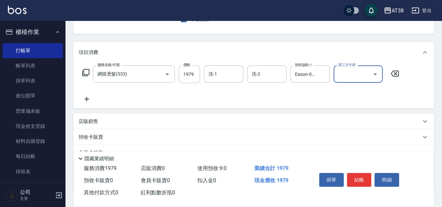
click at [86, 98] on icon at bounding box center [87, 99] width 16 height 8
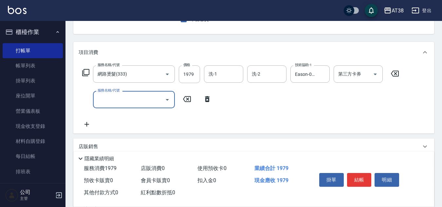
click at [86, 72] on icon at bounding box center [86, 73] width 8 height 8
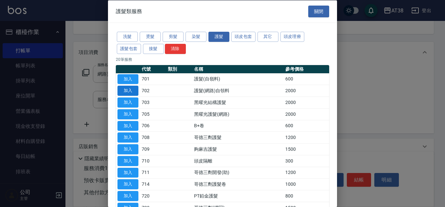
click at [128, 91] on button "加入" at bounding box center [127, 91] width 21 height 10
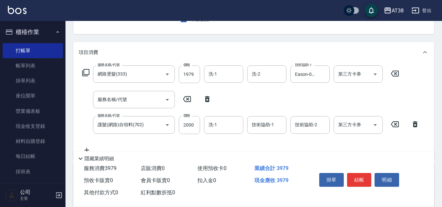
click at [208, 98] on icon at bounding box center [207, 99] width 5 height 6
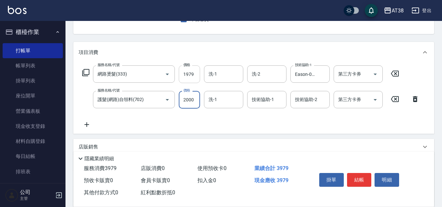
click at [190, 74] on input "1979" at bounding box center [189, 74] width 21 height 18
click at [189, 75] on input "1979" at bounding box center [189, 74] width 21 height 18
click at [323, 73] on icon "Clear" at bounding box center [322, 74] width 7 height 7
click at [232, 100] on input "洗-1" at bounding box center [223, 99] width 33 height 11
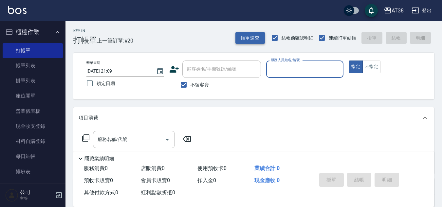
click at [246, 38] on button "帳單速查" at bounding box center [249, 38] width 29 height 12
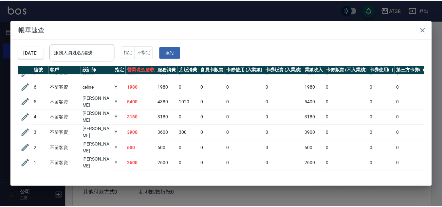
scroll to position [198, 0]
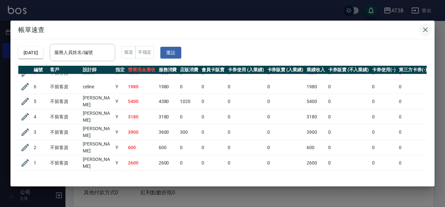
click at [424, 30] on icon "button" at bounding box center [425, 30] width 8 height 8
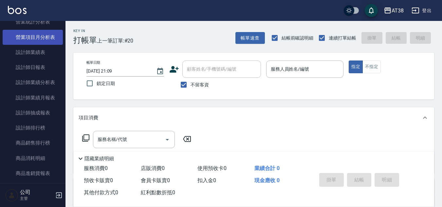
scroll to position [425, 0]
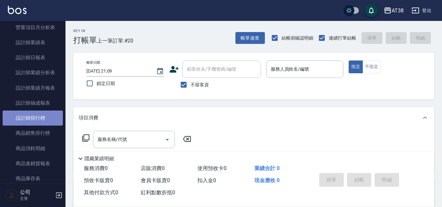
click at [40, 119] on link "設計師排行榜" at bounding box center [33, 118] width 60 height 15
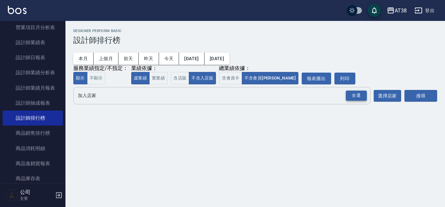
click at [352, 98] on div "全選" at bounding box center [356, 96] width 21 height 10
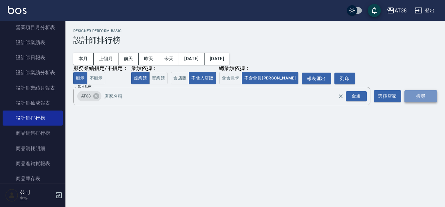
click at [425, 99] on button "搜尋" at bounding box center [420, 96] width 33 height 12
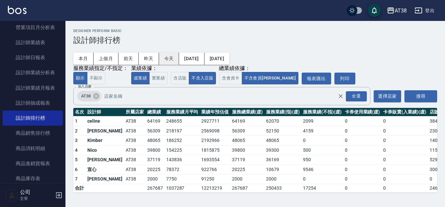
click at [168, 61] on button "今天" at bounding box center [169, 59] width 20 height 12
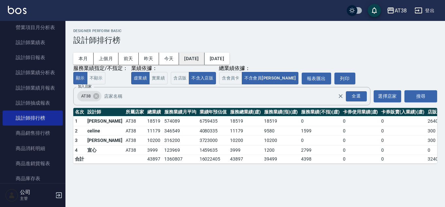
click at [195, 59] on button "[DATE]" at bounding box center [191, 59] width 25 height 12
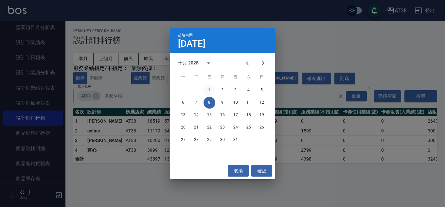
click at [208, 90] on button "1" at bounding box center [209, 90] width 12 height 12
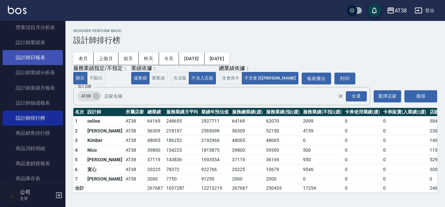
click at [36, 56] on link "設計師日報表" at bounding box center [33, 57] width 60 height 15
